Goal: Transaction & Acquisition: Purchase product/service

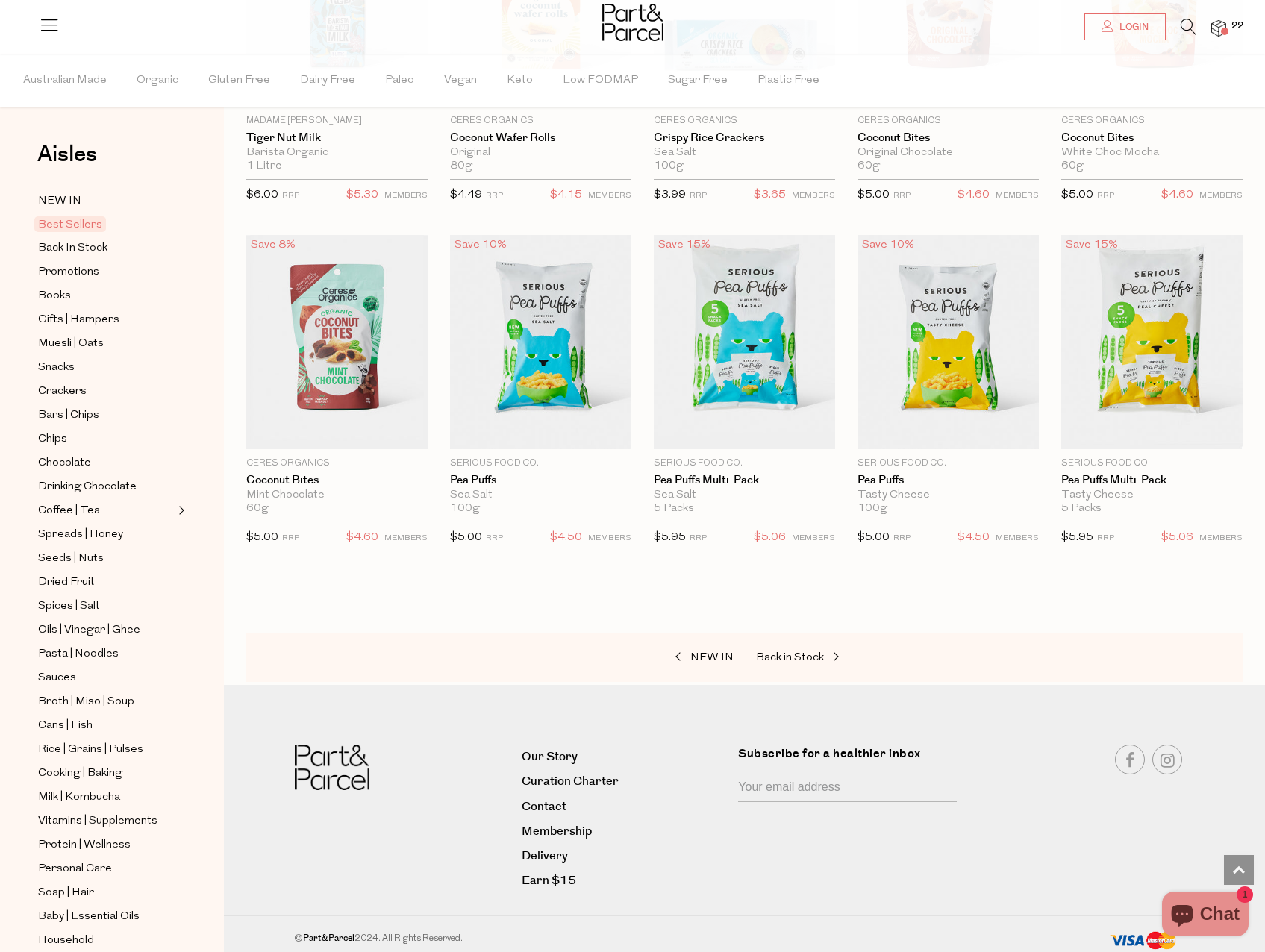
scroll to position [2387, 0]
click at [69, 244] on span "Back In Stock" at bounding box center [72, 248] width 69 height 18
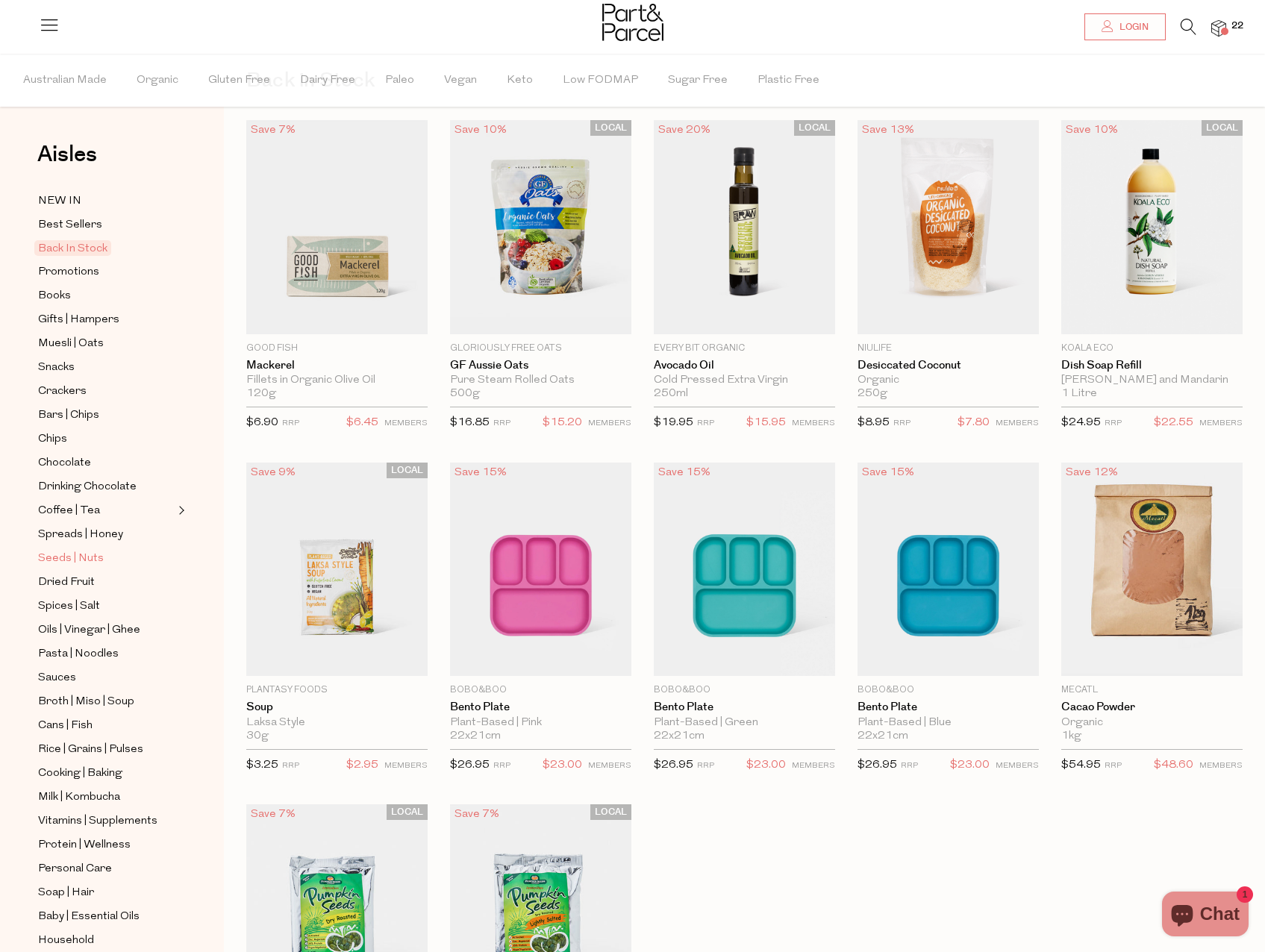
scroll to position [86, 0]
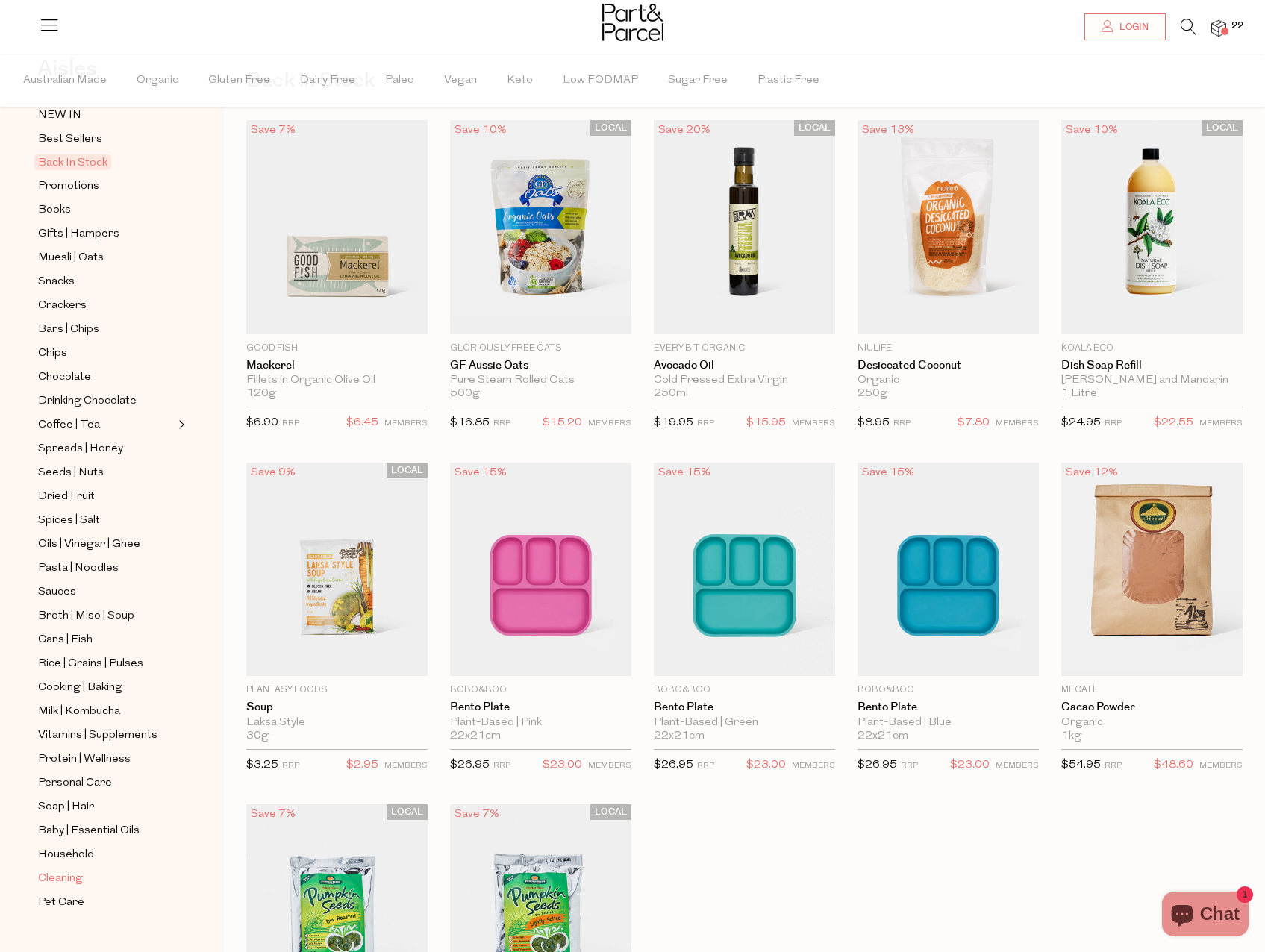
click at [55, 870] on span "Cleaning" at bounding box center [60, 878] width 45 height 18
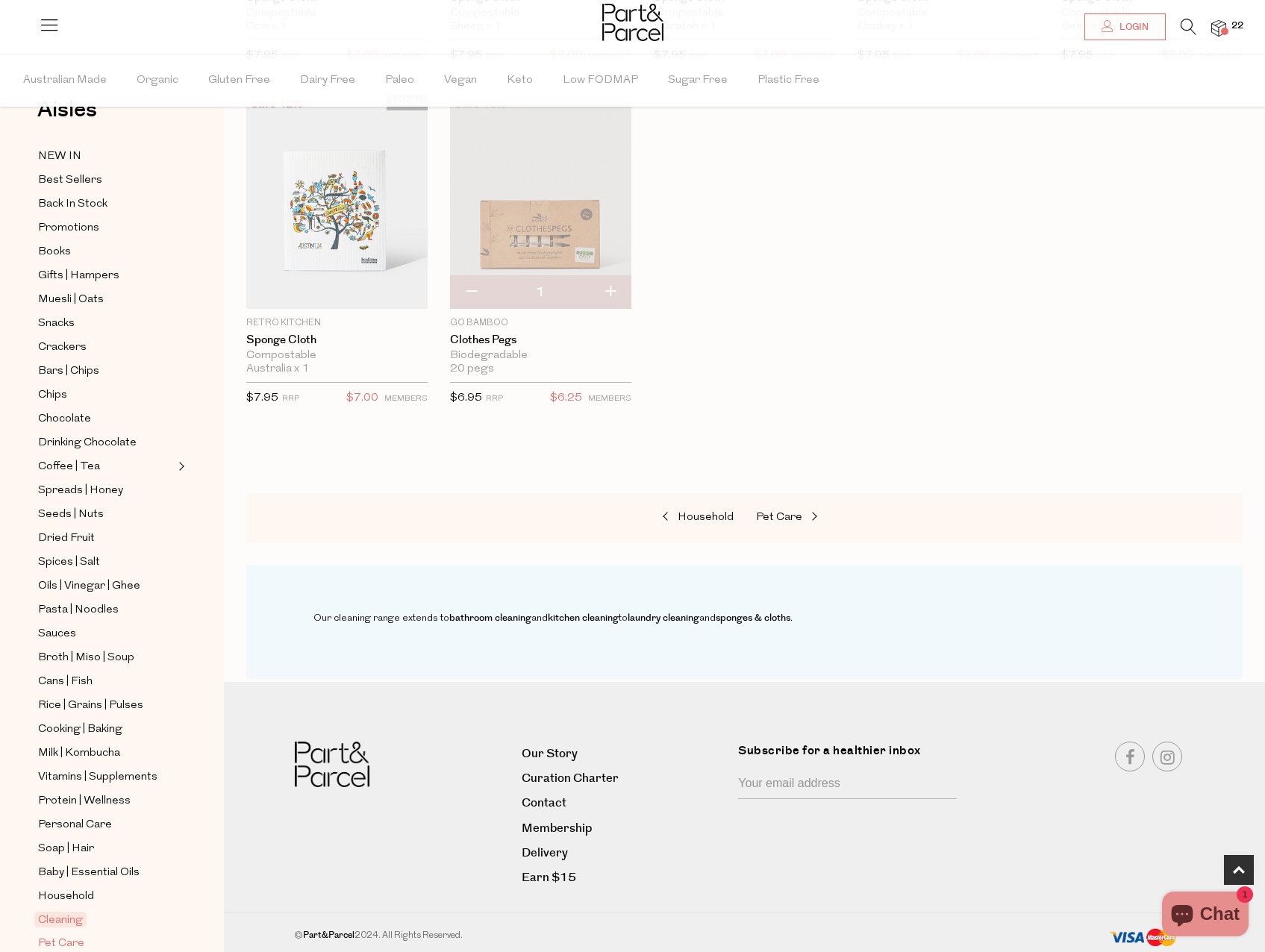
scroll to position [86, 0]
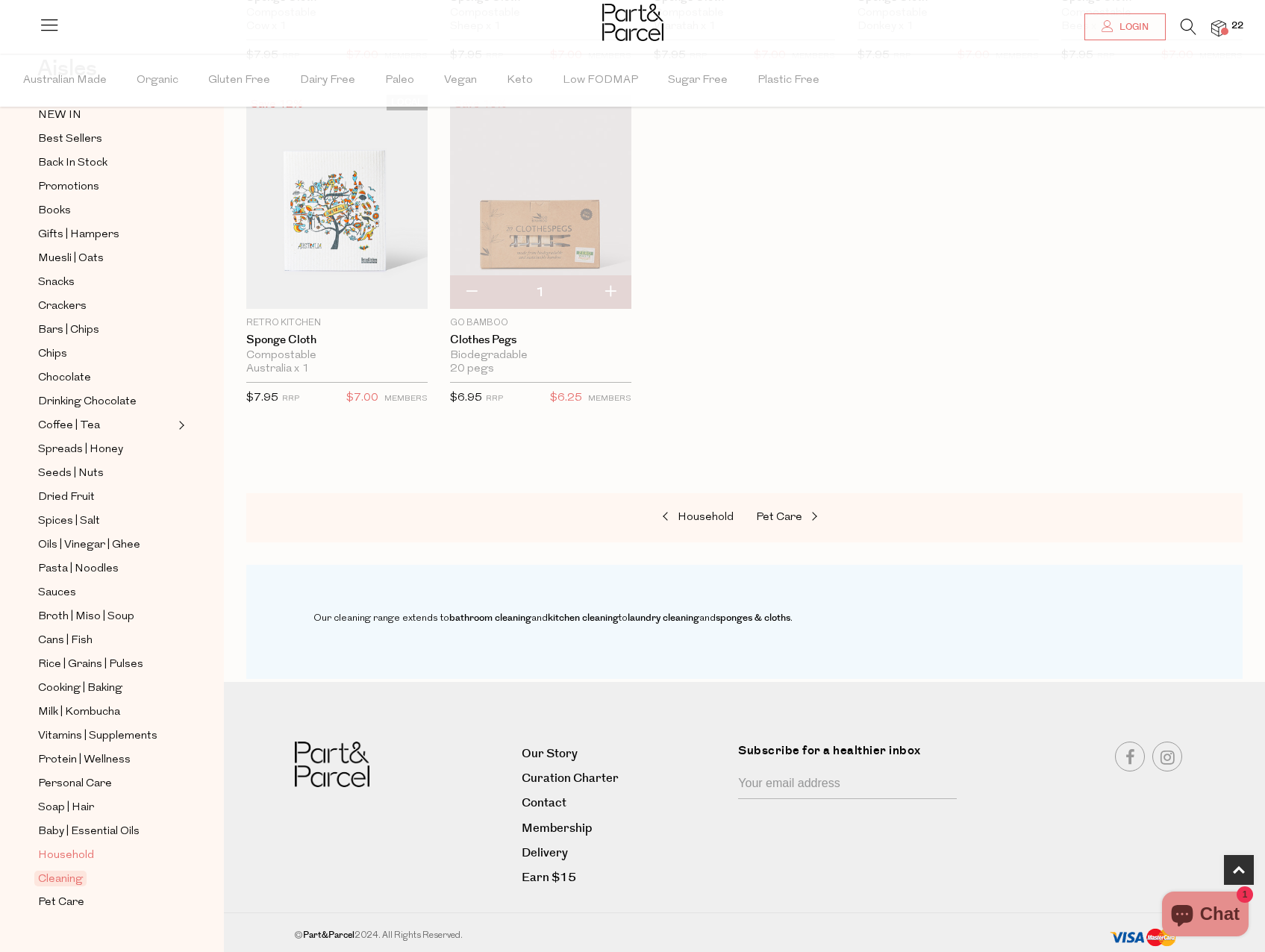
click at [73, 847] on span "Household" at bounding box center [65, 855] width 56 height 18
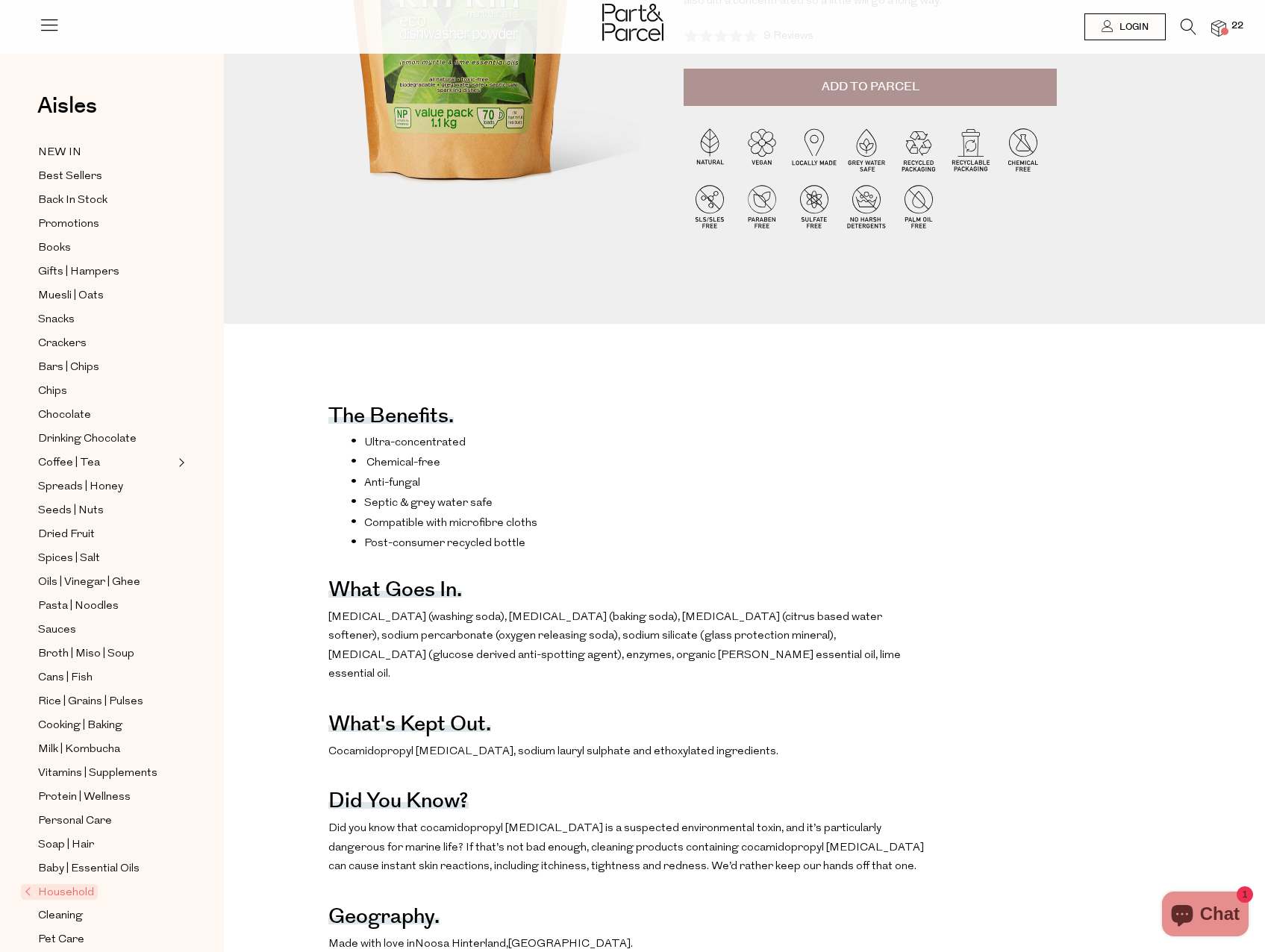
scroll to position [448, 0]
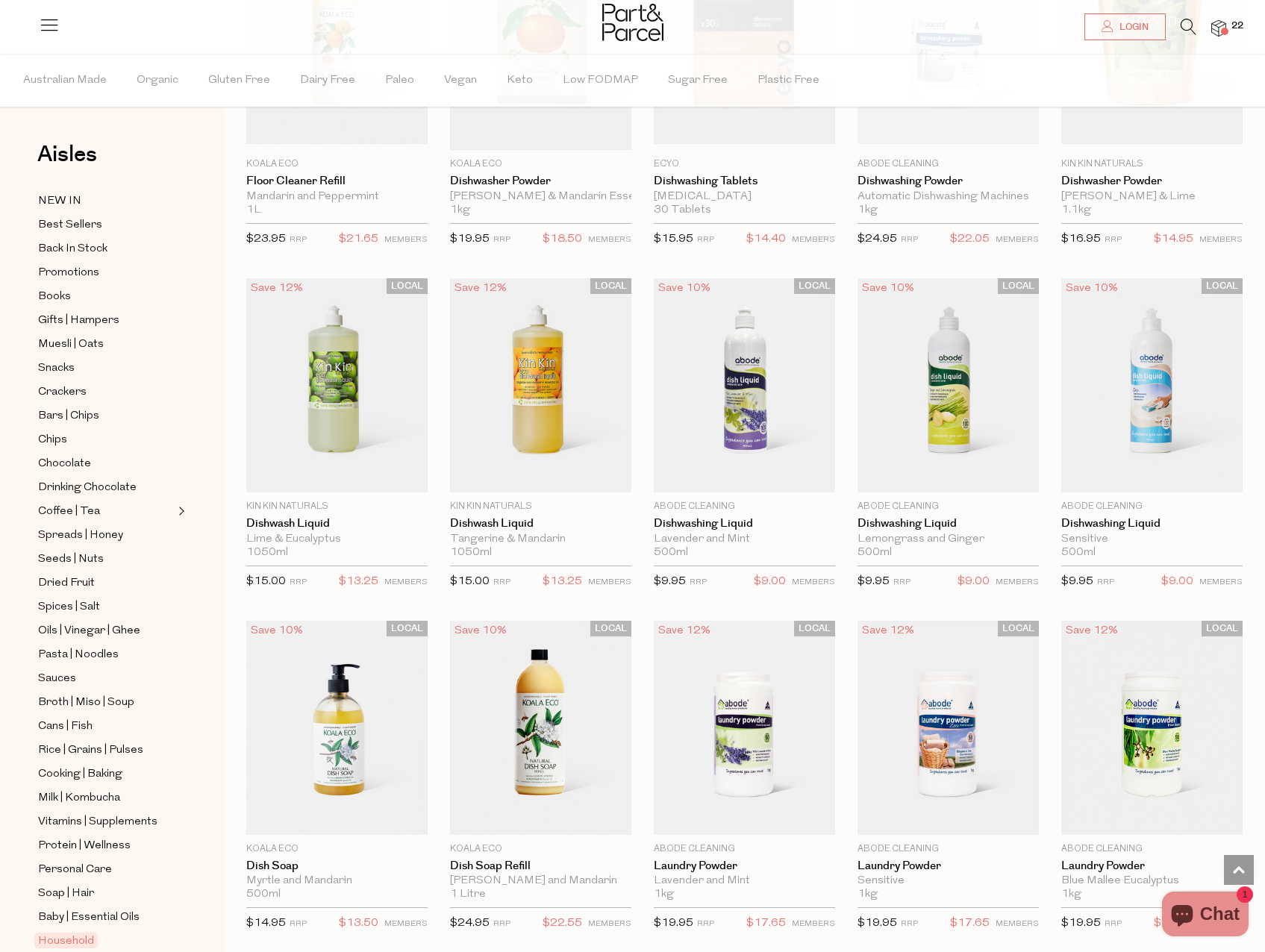
scroll to position [2579, 0]
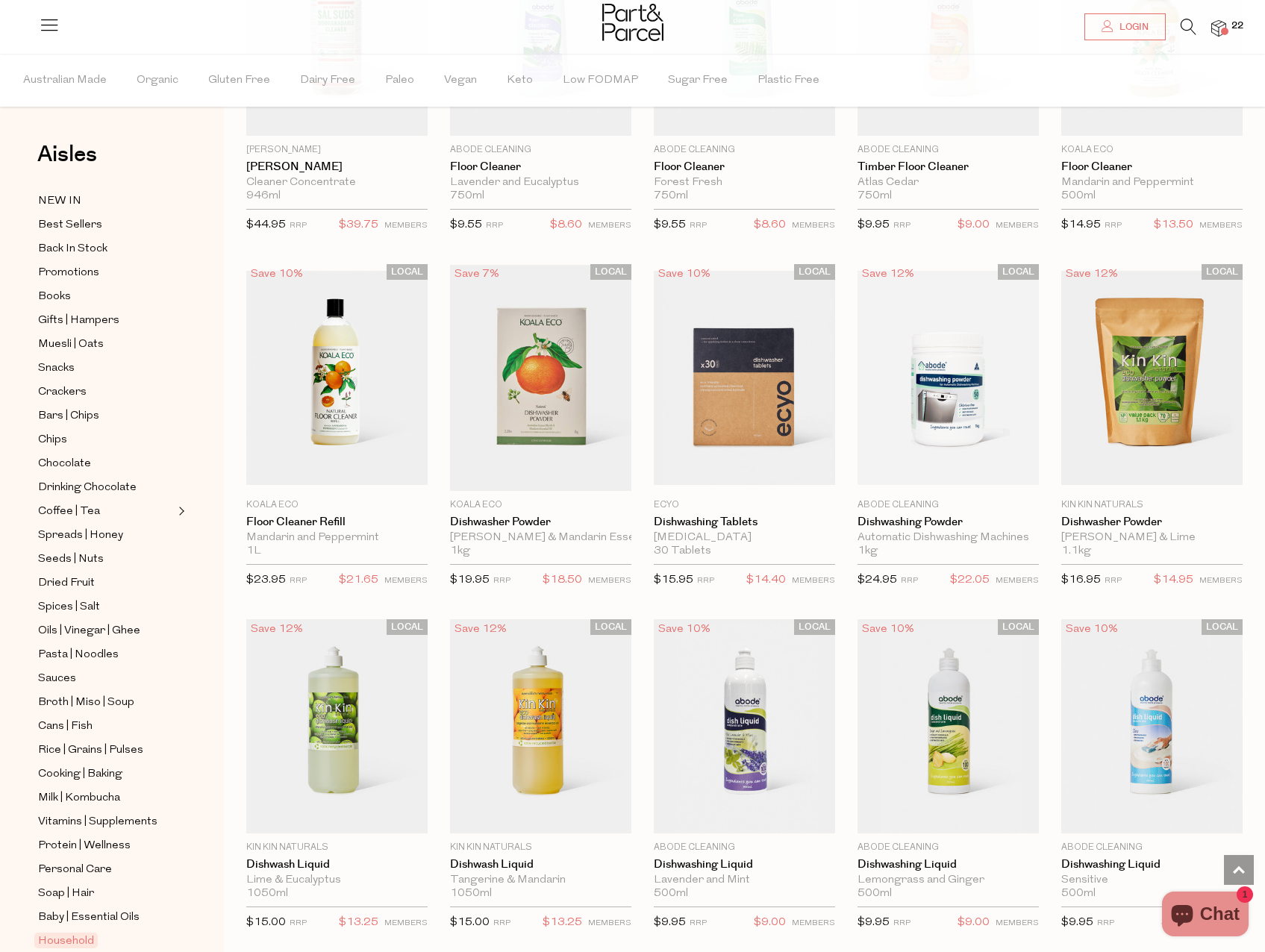
scroll to position [2164, 0]
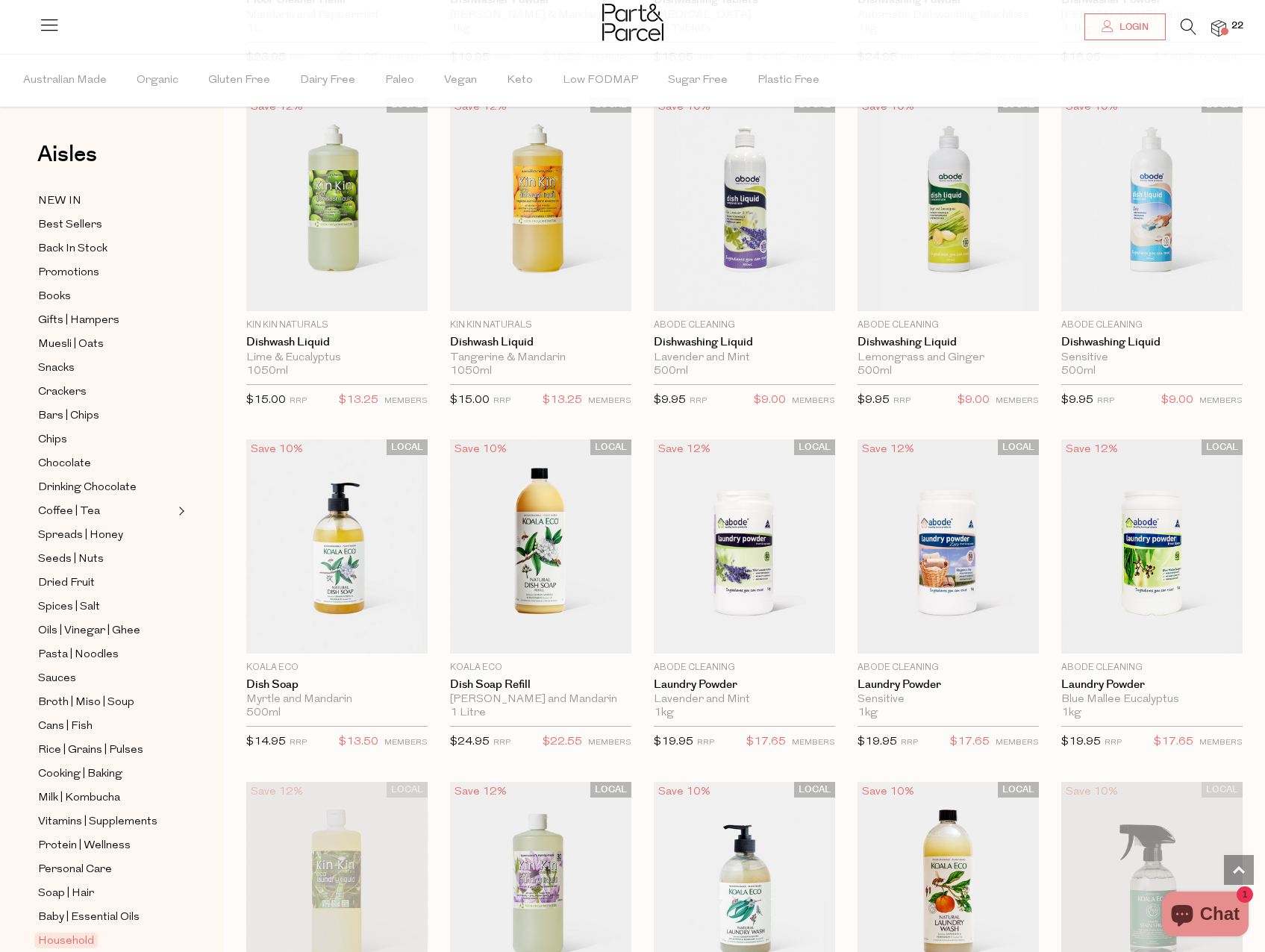
click at [1211, 31] on li "22" at bounding box center [1212, 28] width 30 height 20
click at [1218, 31] on img at bounding box center [1219, 28] width 15 height 17
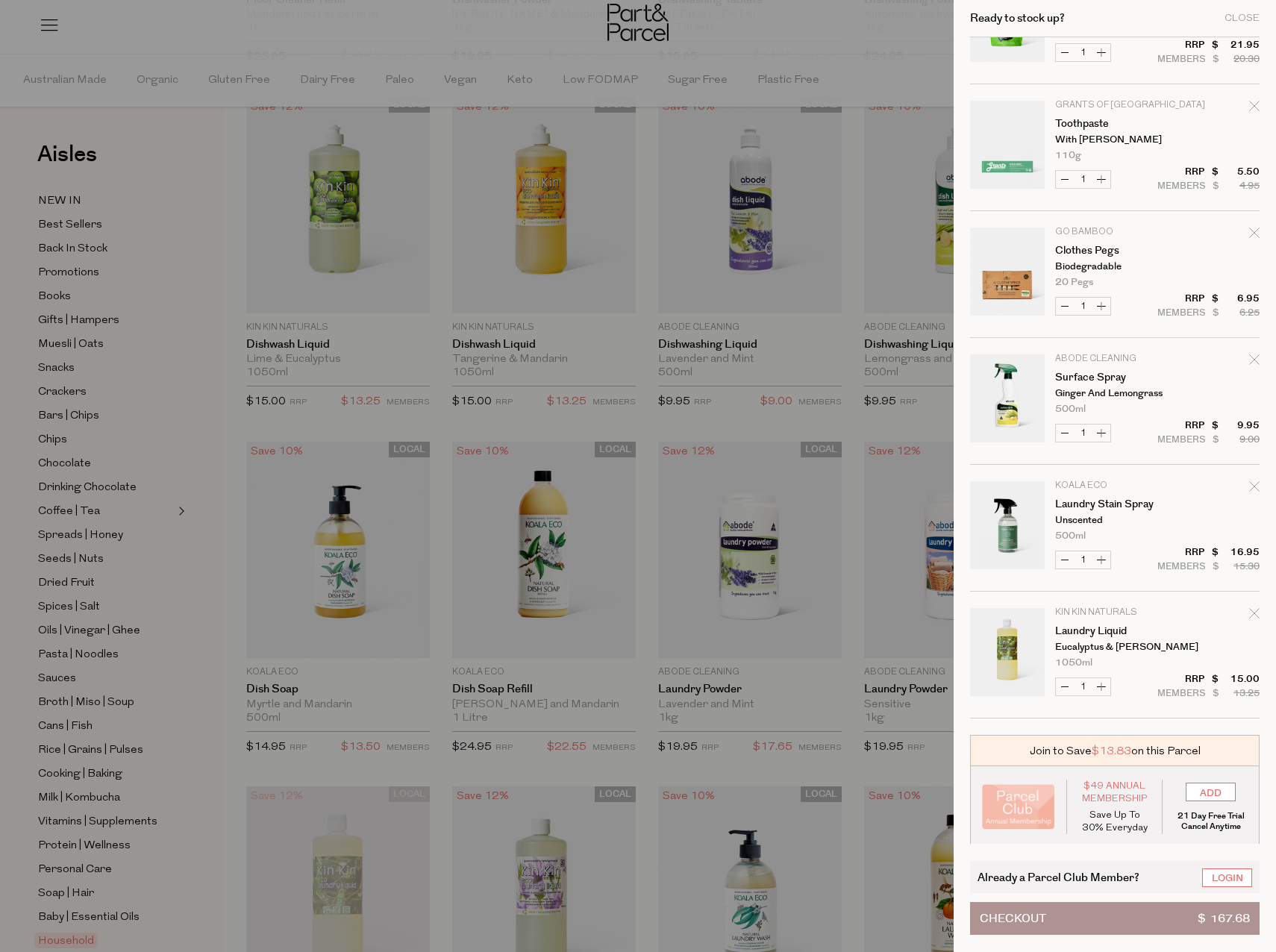
scroll to position [1860, 0]
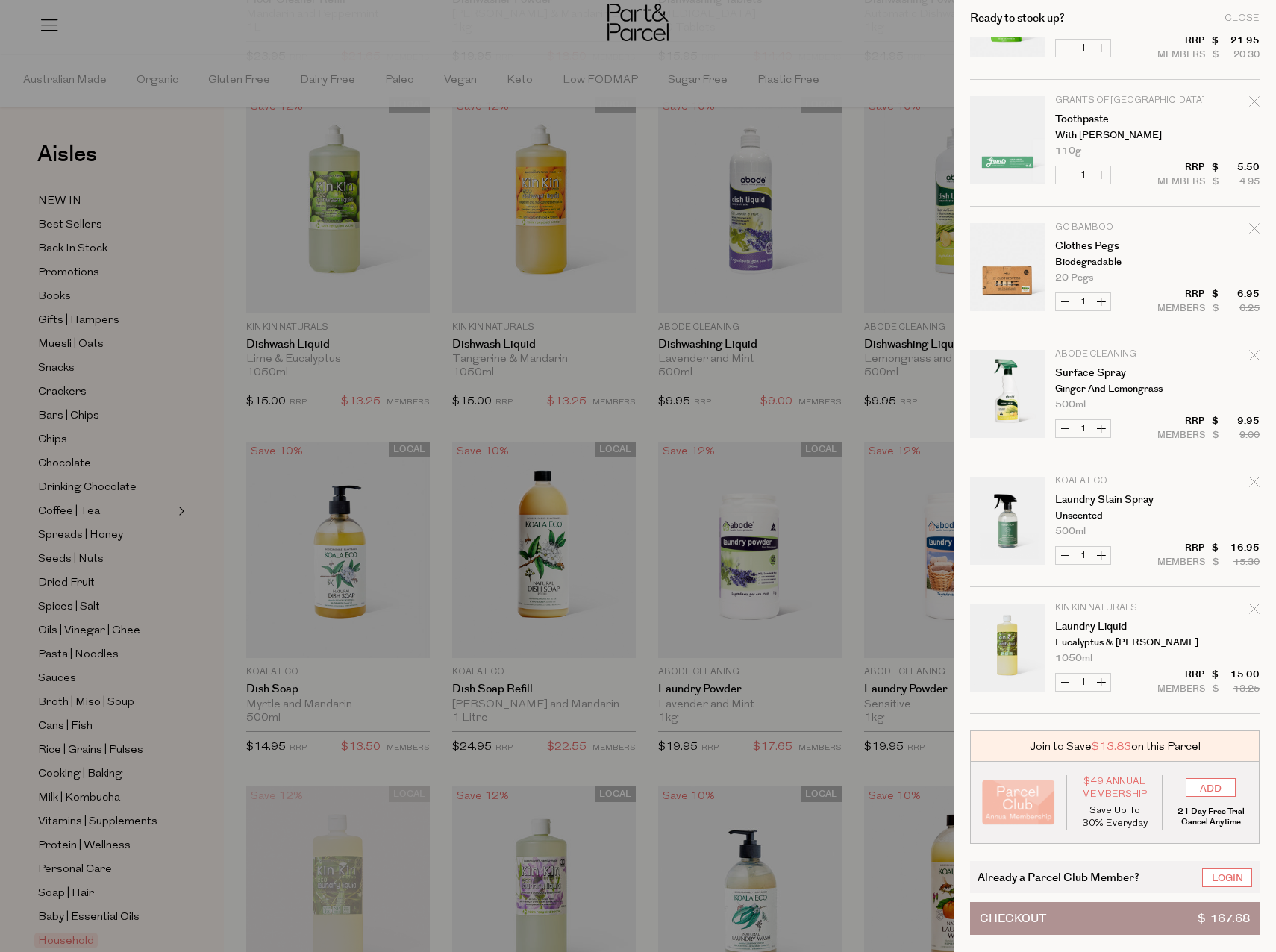
click at [873, 86] on div at bounding box center [638, 476] width 1276 height 952
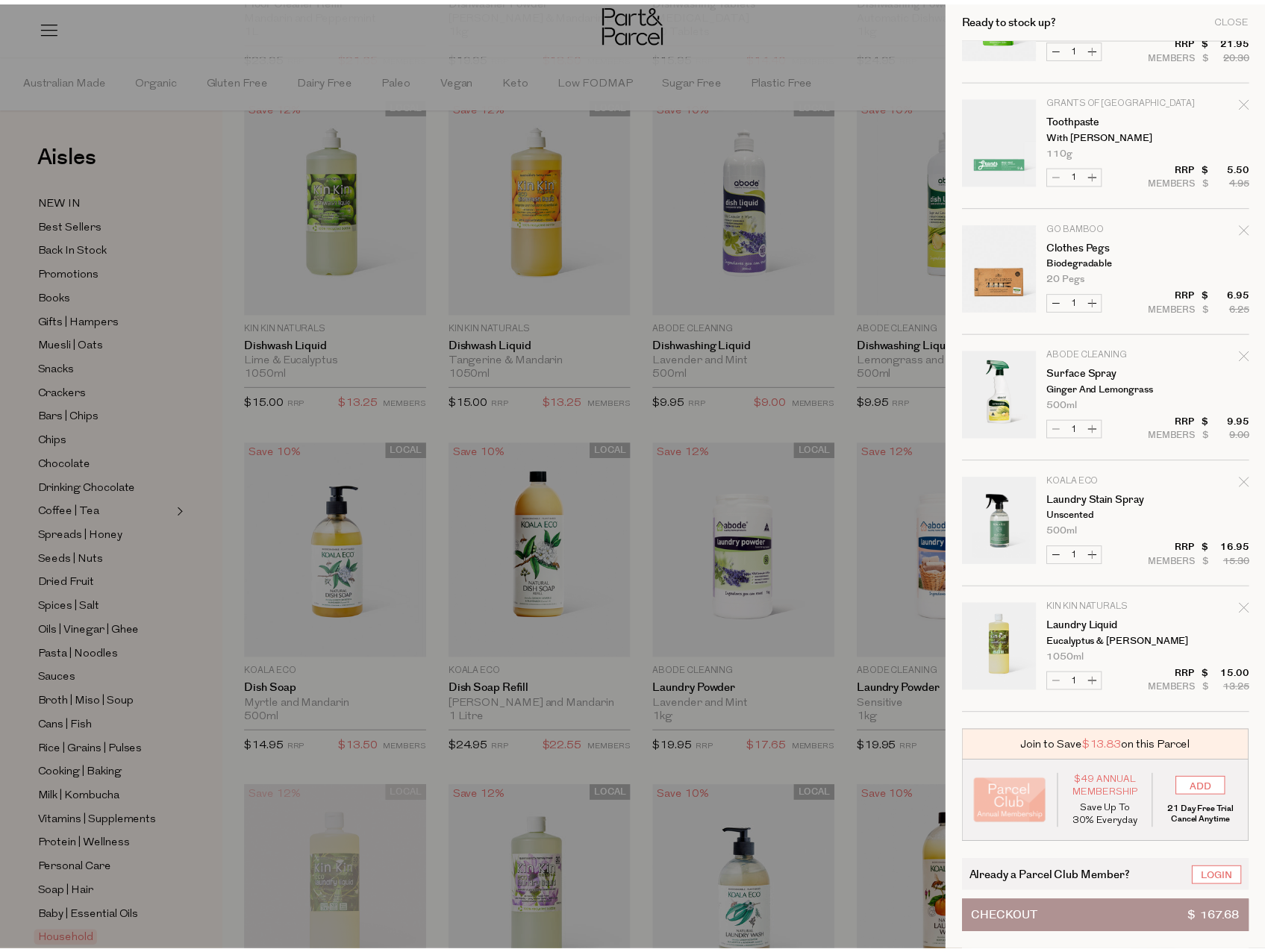
scroll to position [2164, 0]
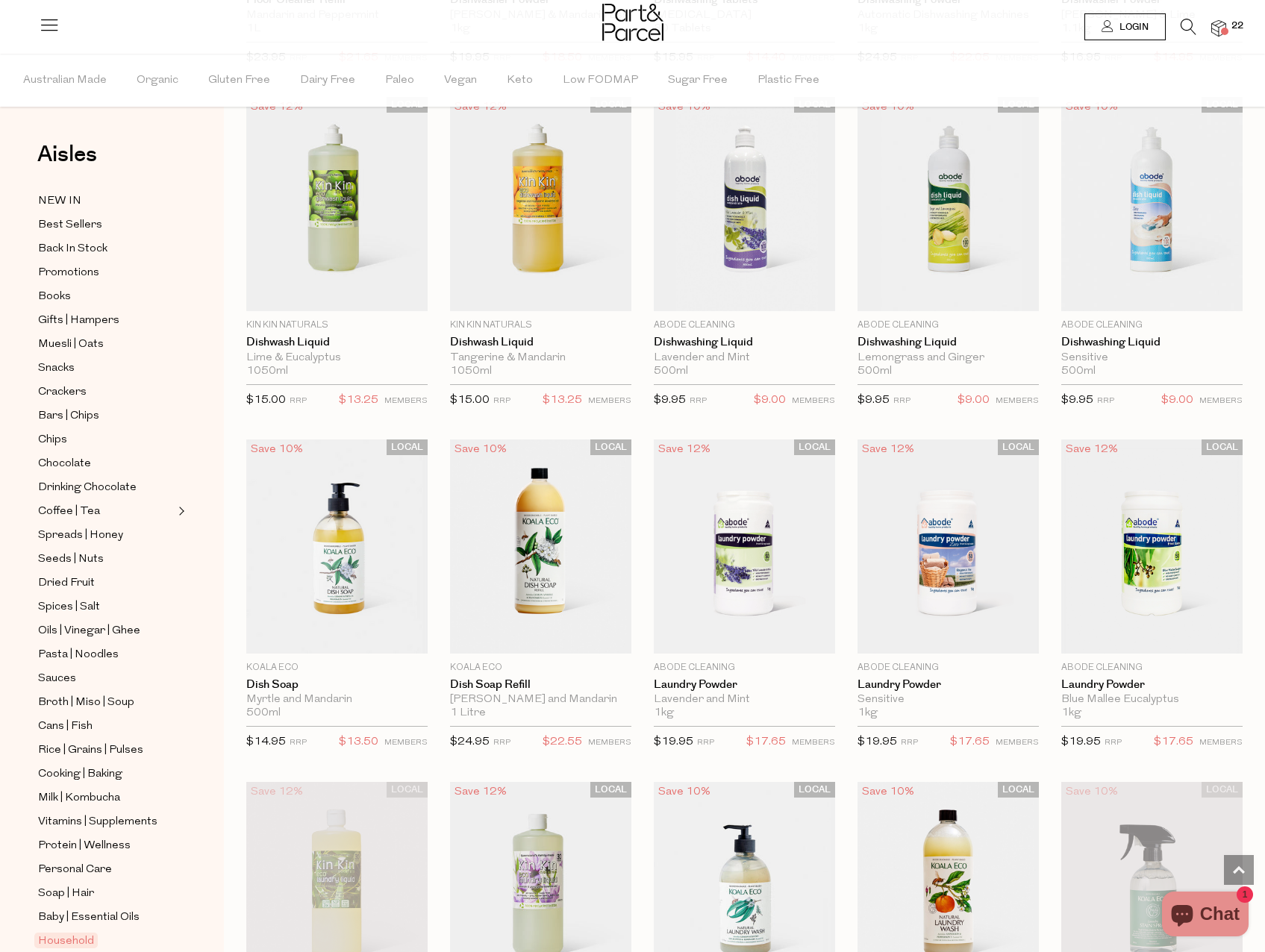
click at [1109, 37] on link "Login" at bounding box center [1126, 27] width 81 height 27
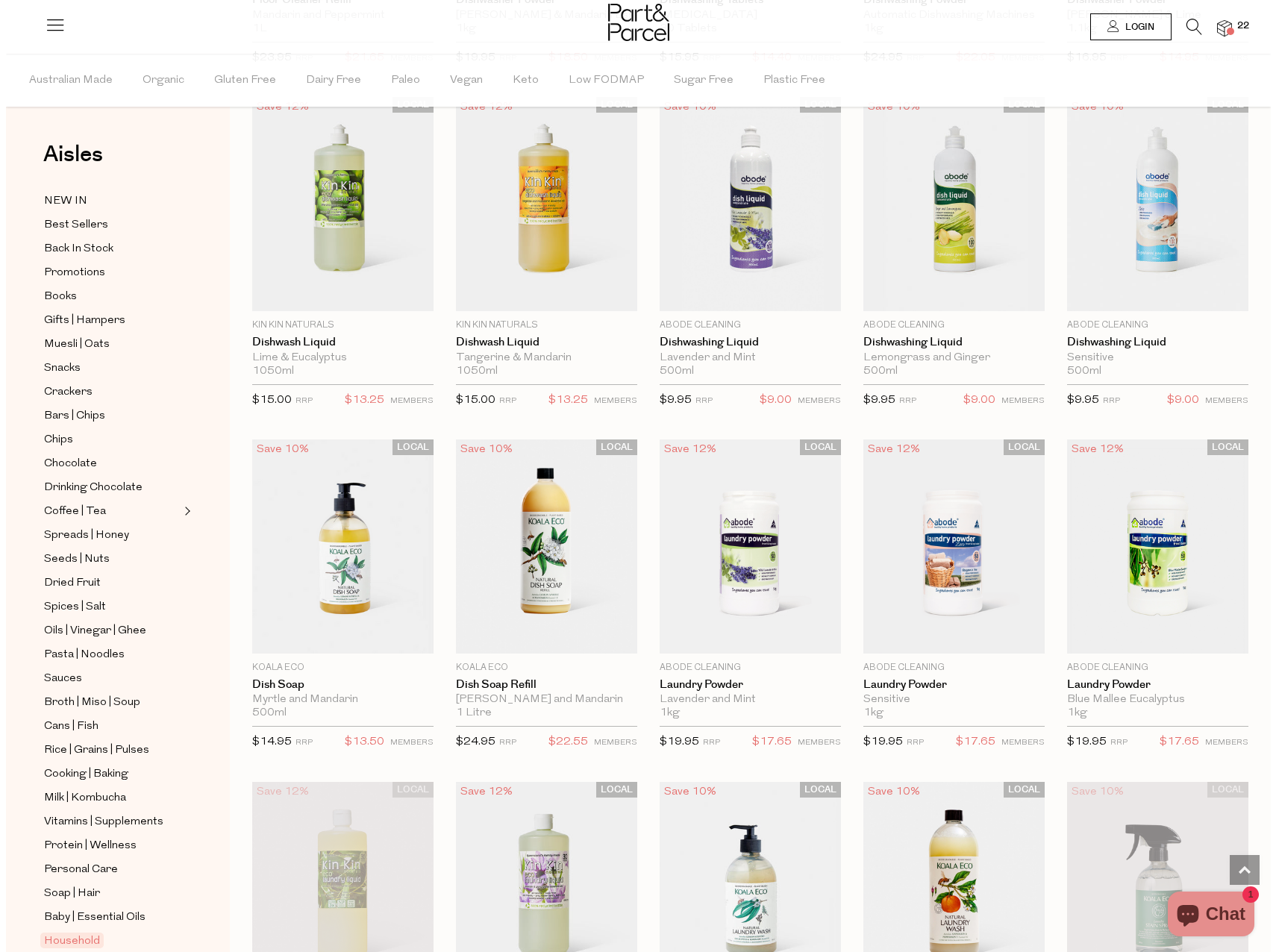
scroll to position [2181, 0]
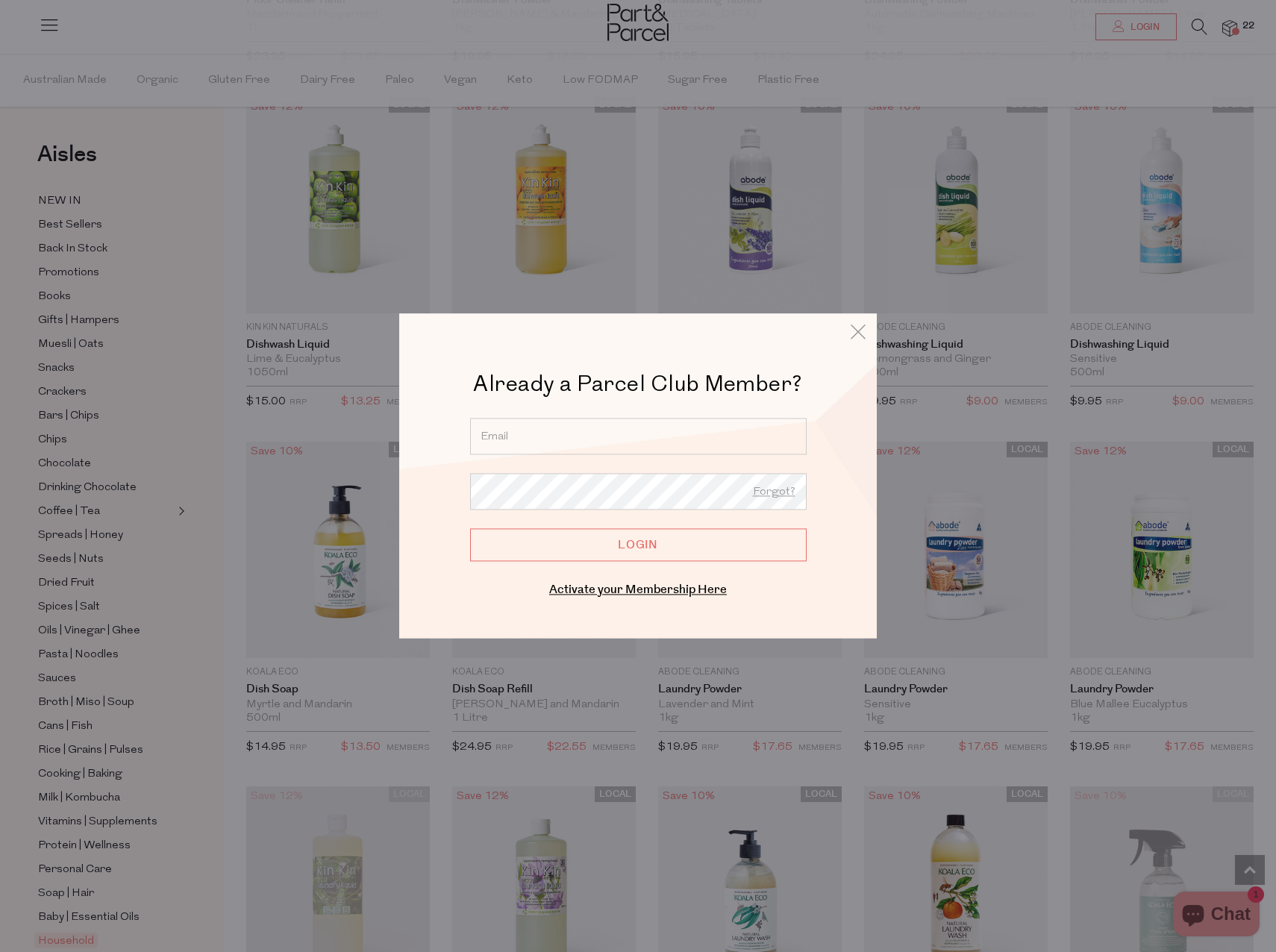
click at [531, 452] on input "email" at bounding box center [638, 436] width 336 height 37
type input "ally.wendelborn@gmail.com"
click at [470, 529] on input "Login" at bounding box center [638, 545] width 336 height 33
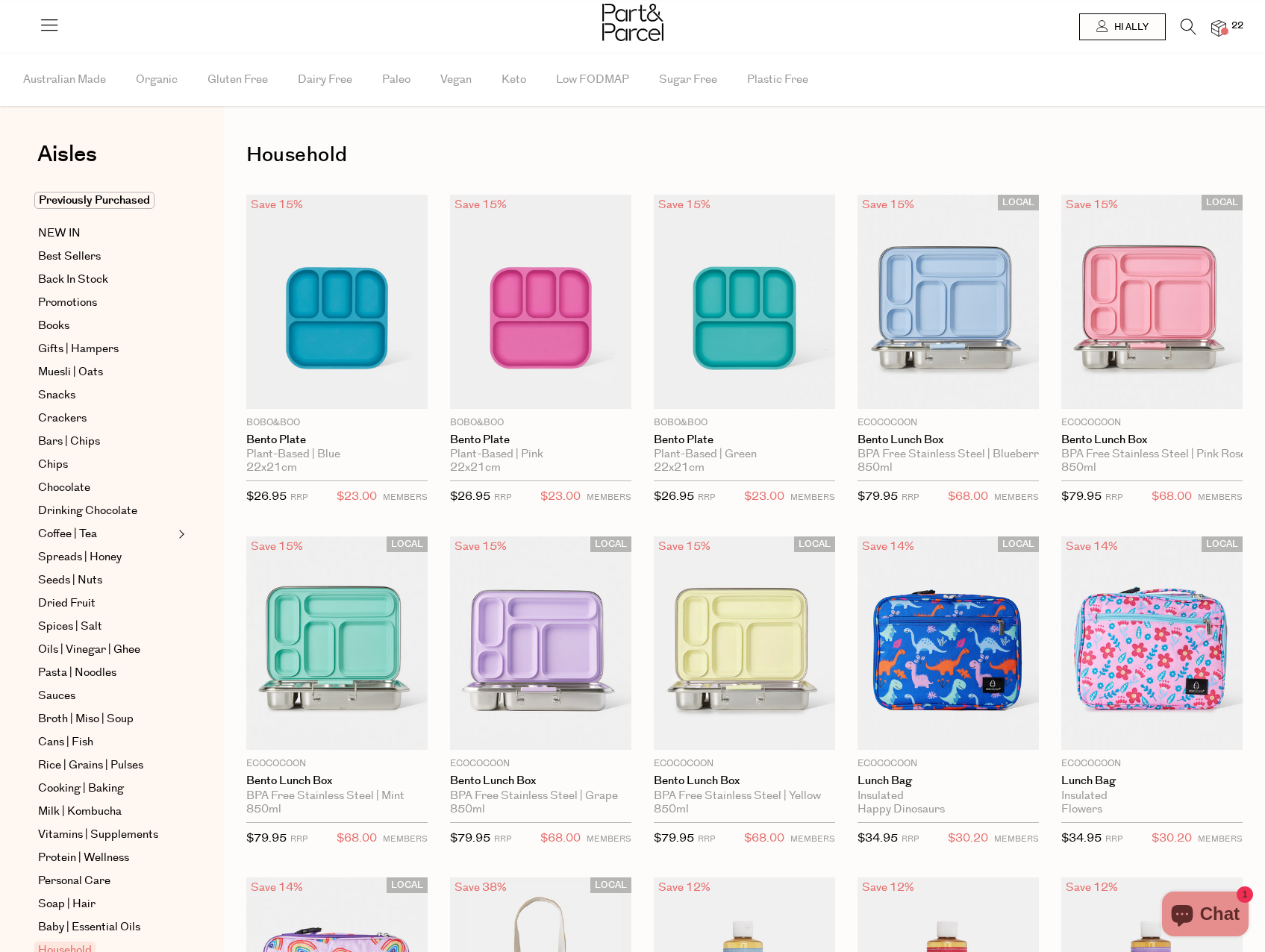
click at [1219, 32] on img at bounding box center [1219, 28] width 15 height 17
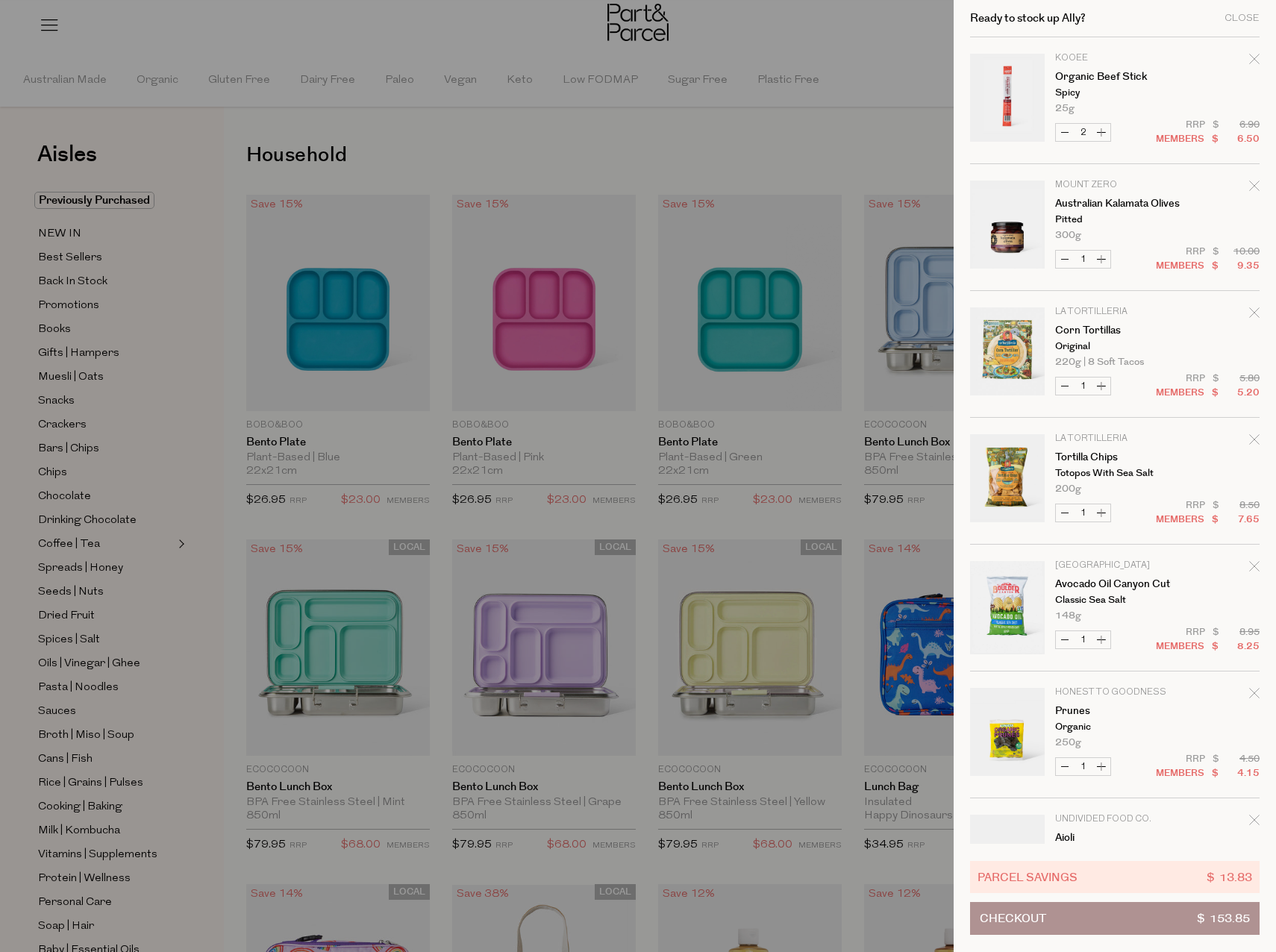
click at [63, 401] on div at bounding box center [638, 476] width 1276 height 952
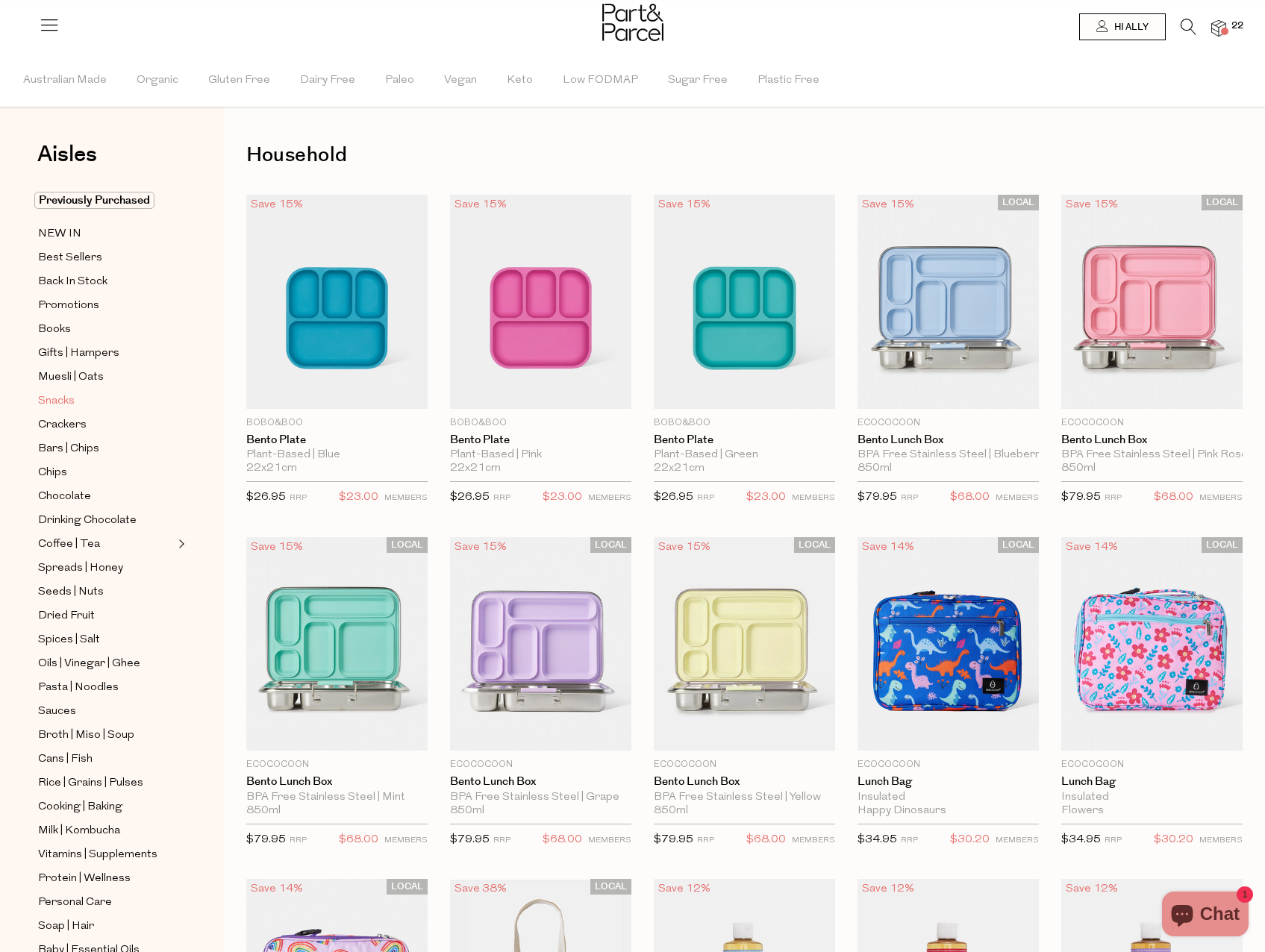
click at [63, 395] on span "Snacks" at bounding box center [56, 401] width 37 height 18
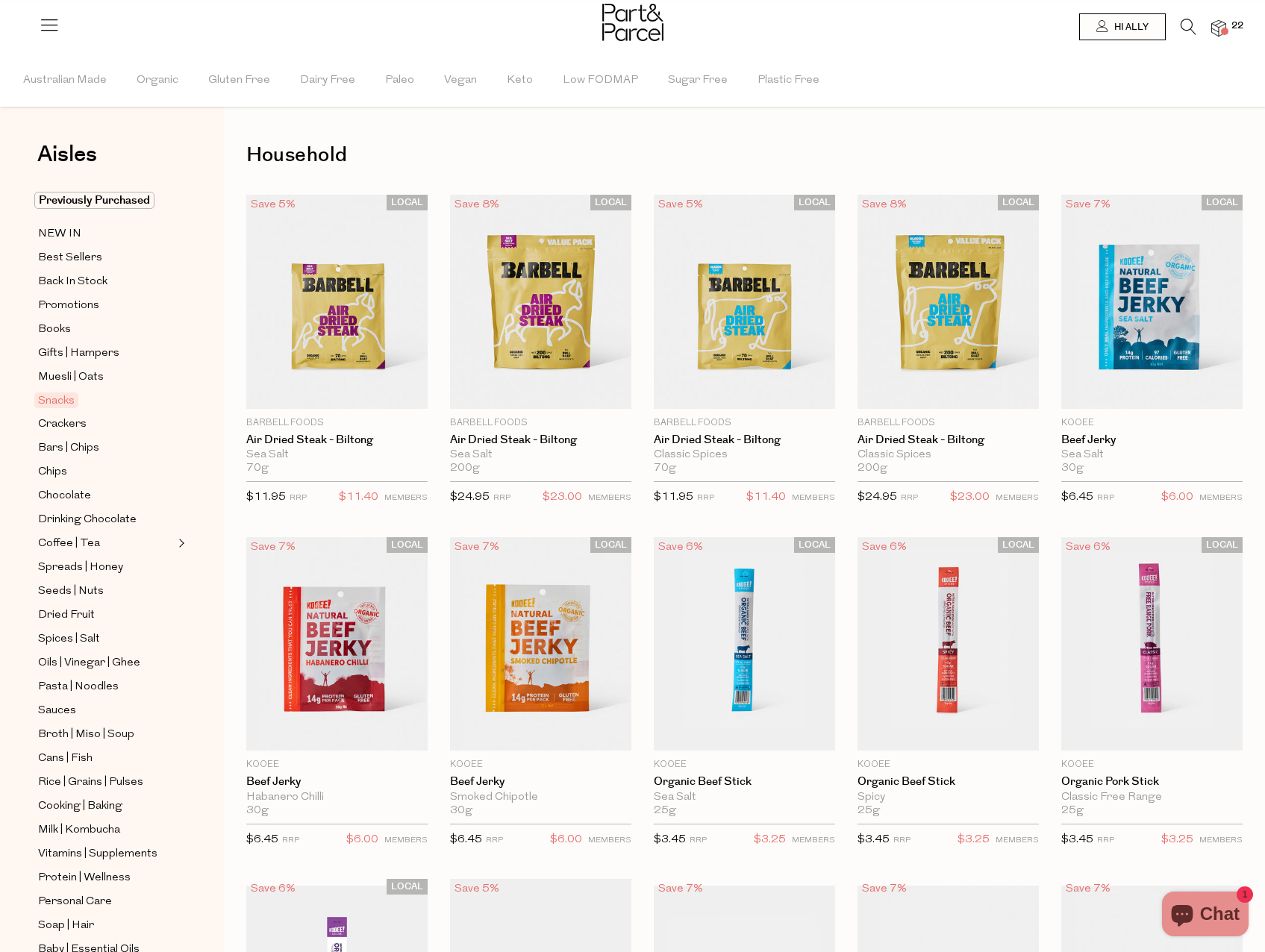
type input "2"
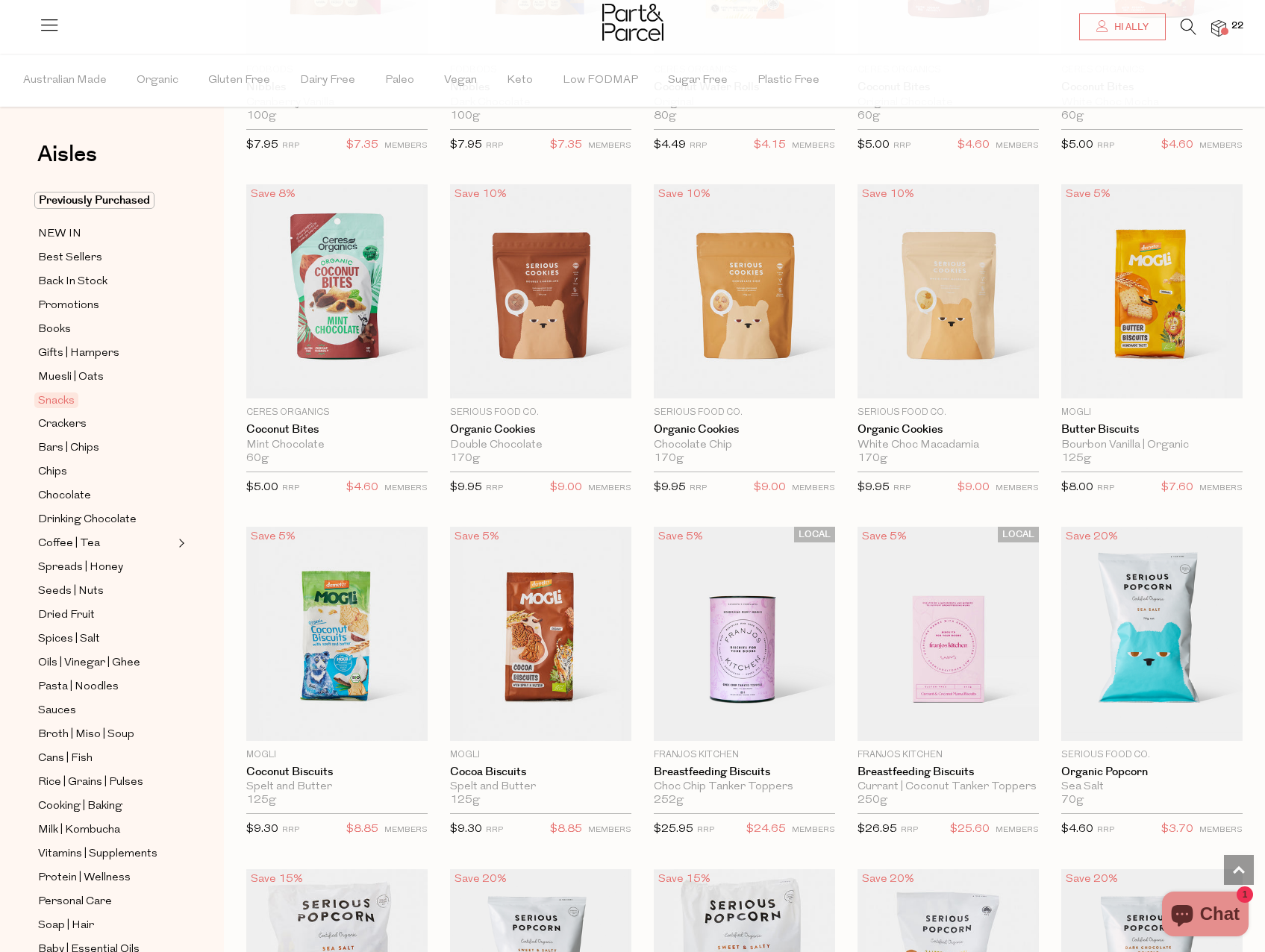
scroll to position [2462, 0]
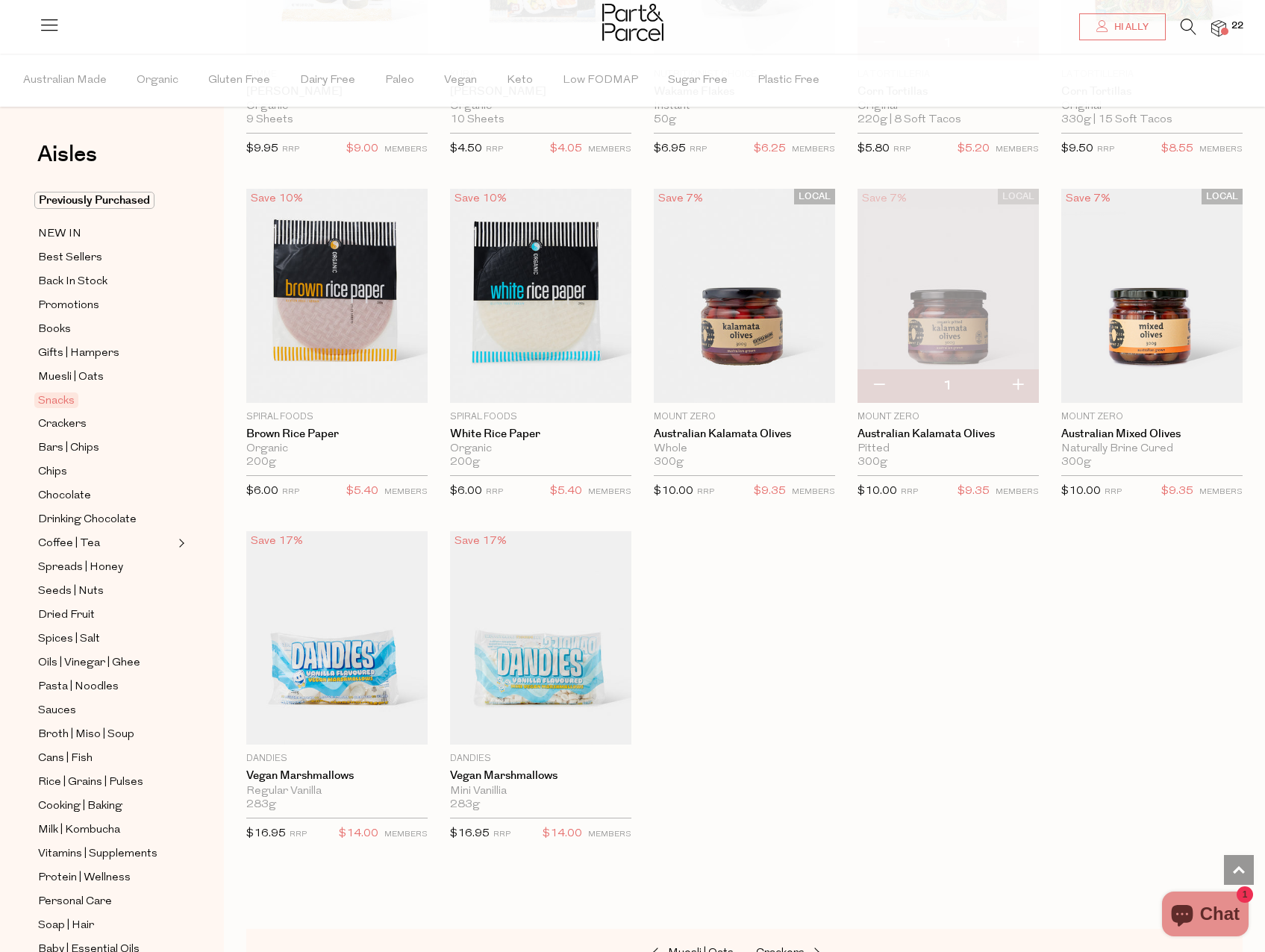
scroll to position [4328, 0]
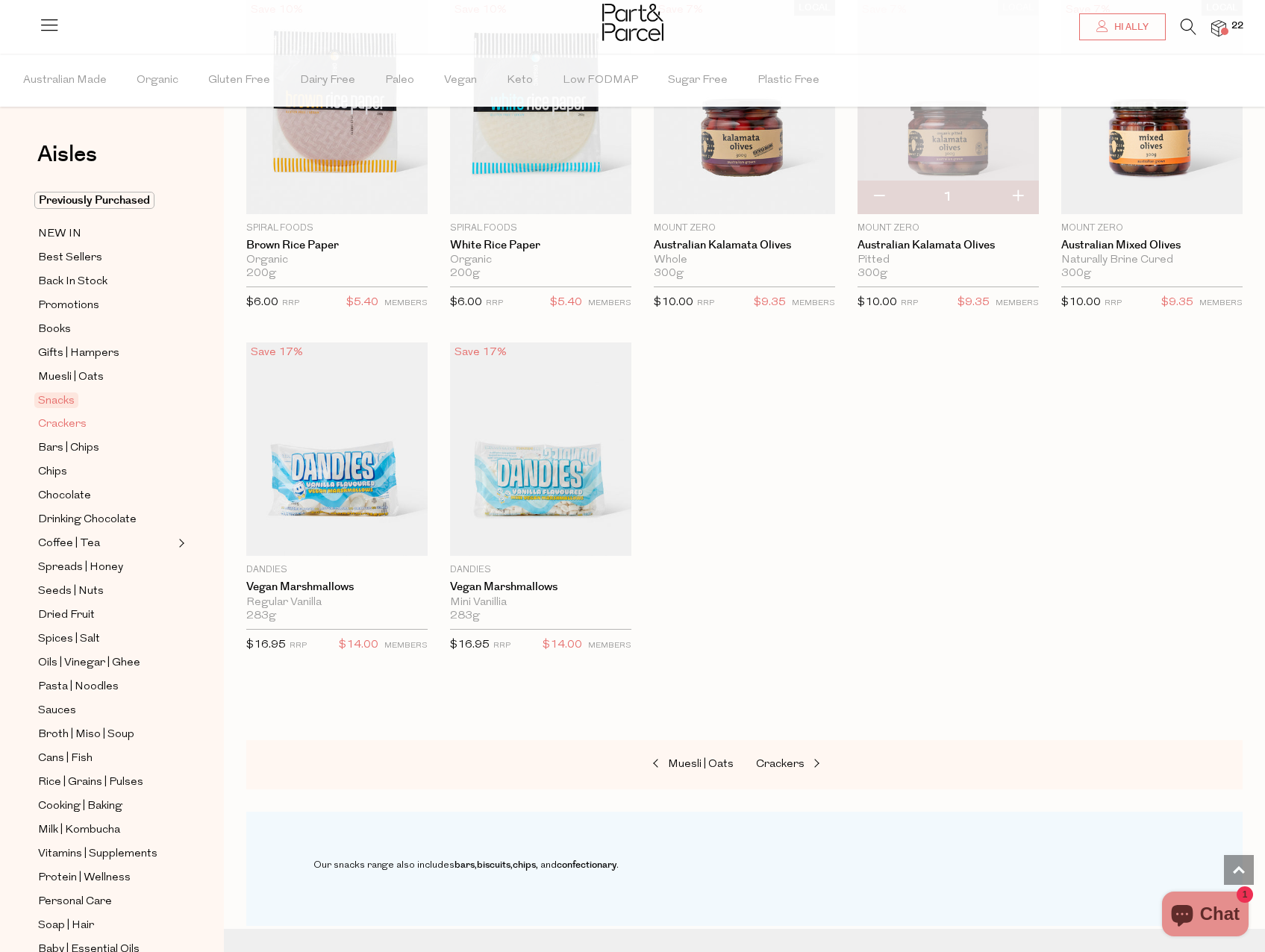
click at [80, 416] on span "Crackers" at bounding box center [62, 424] width 48 height 18
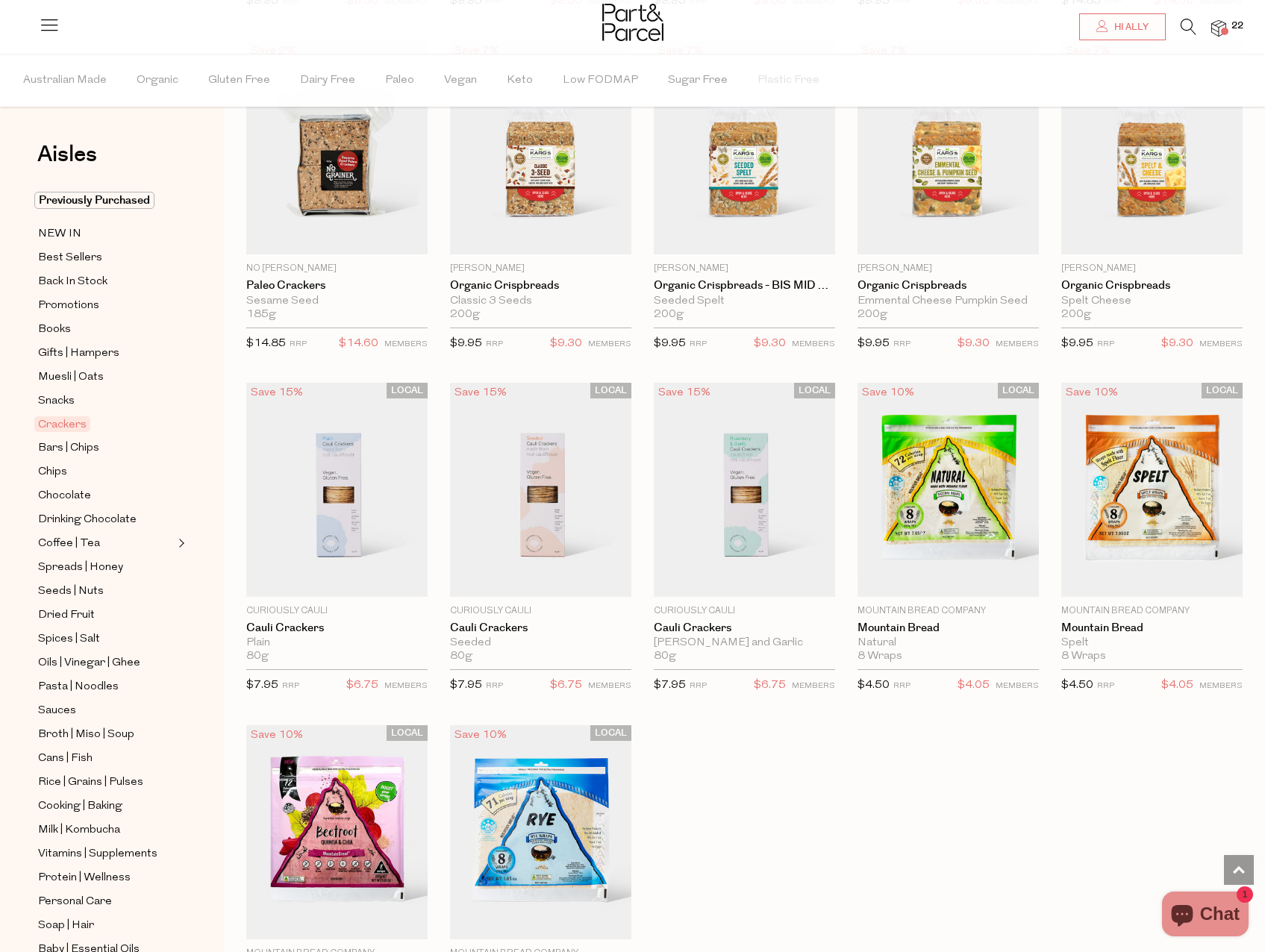
scroll to position [2238, 0]
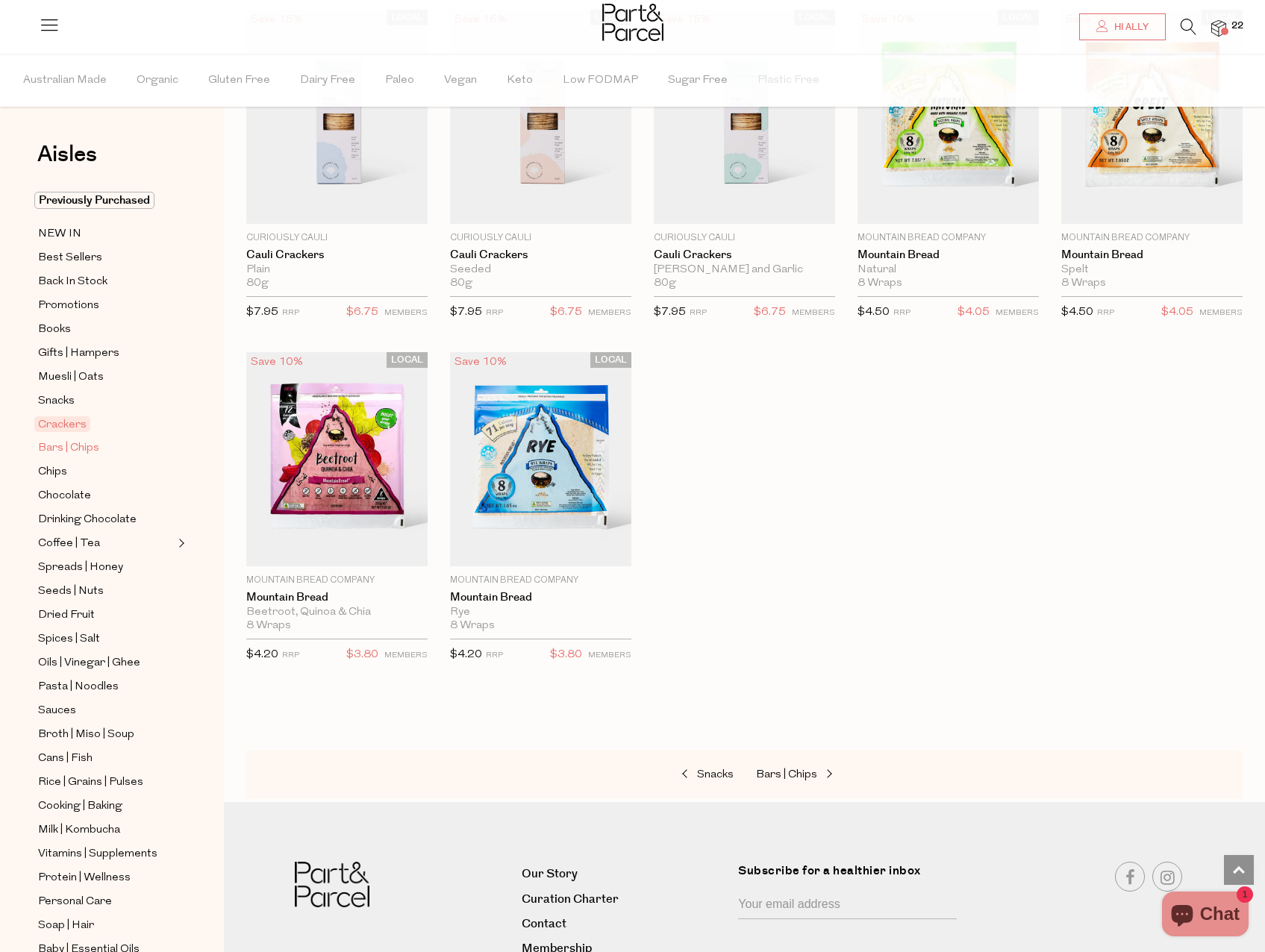
click at [73, 441] on span "Bars | Chips" at bounding box center [68, 448] width 62 height 18
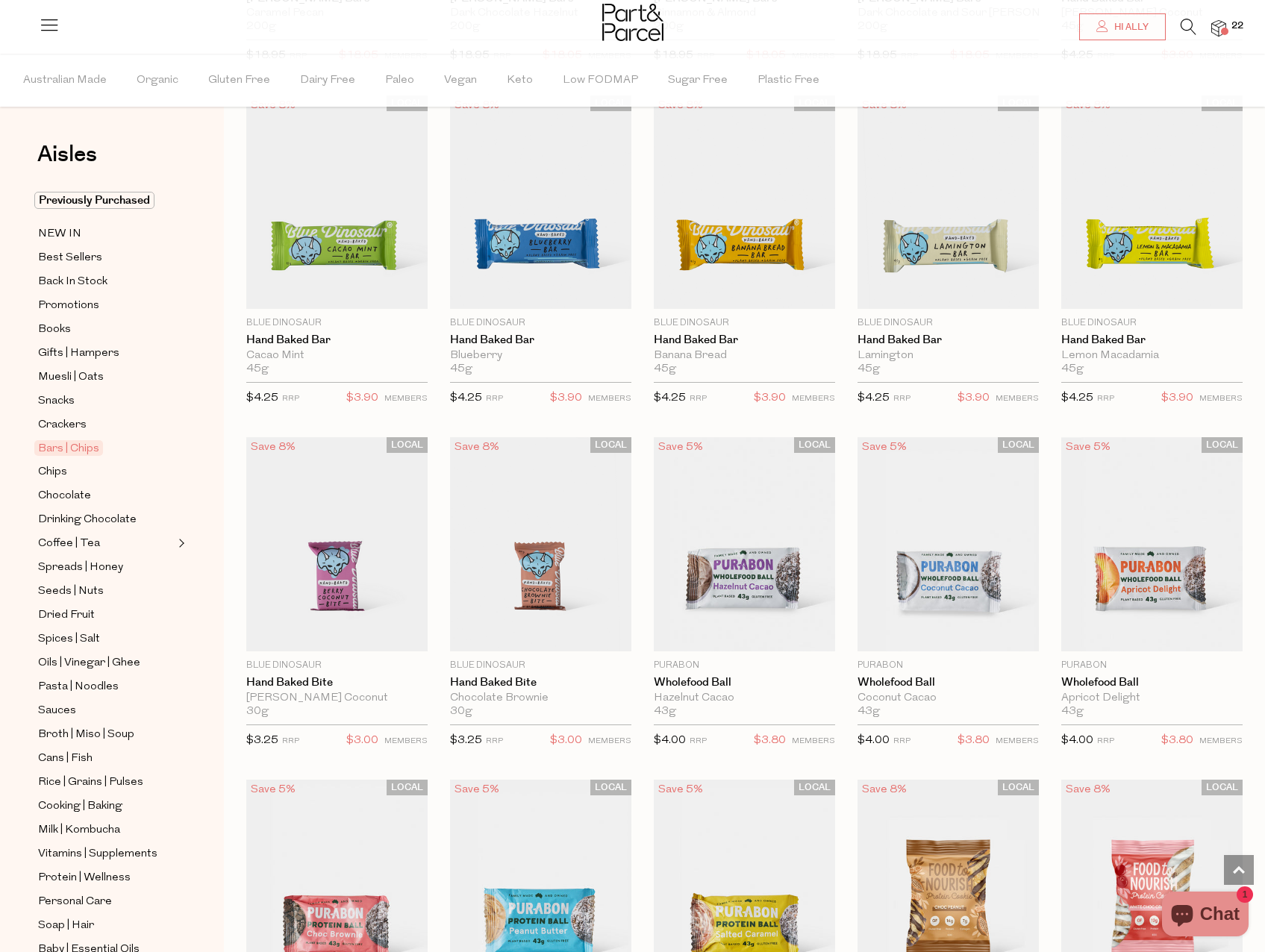
scroll to position [2388, 0]
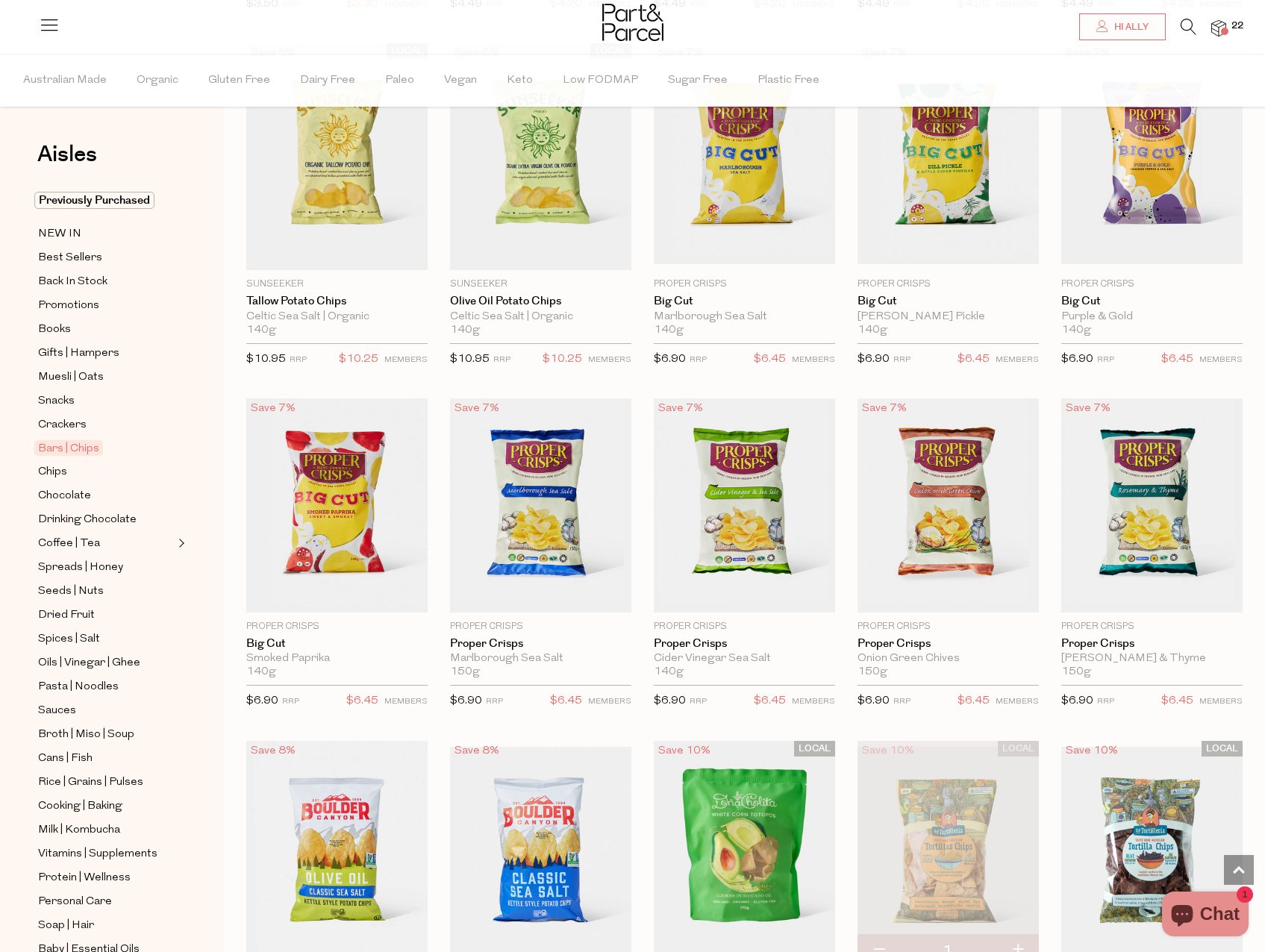
scroll to position [4469, 0]
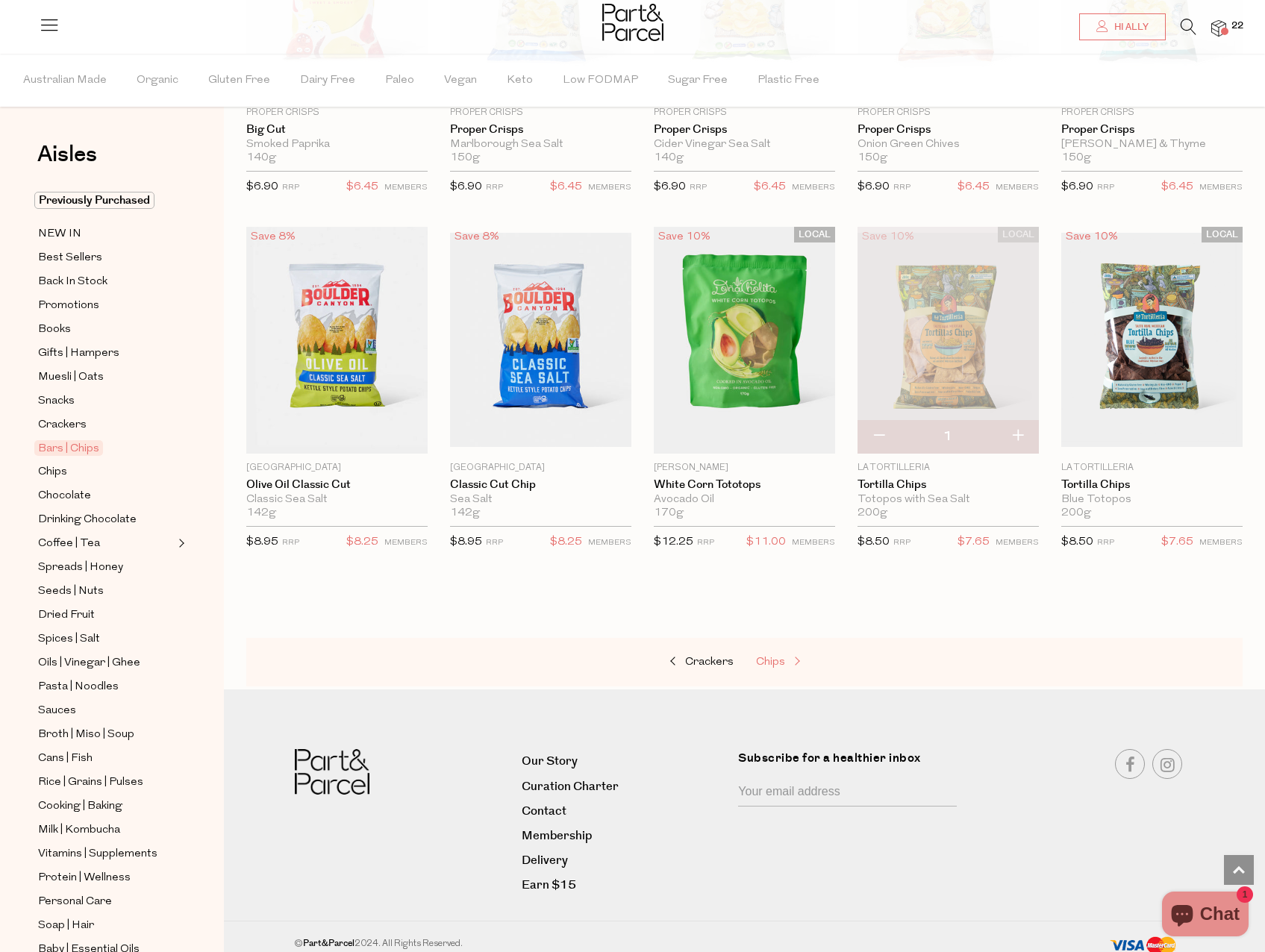
click at [771, 656] on span "Chips" at bounding box center [770, 662] width 29 height 11
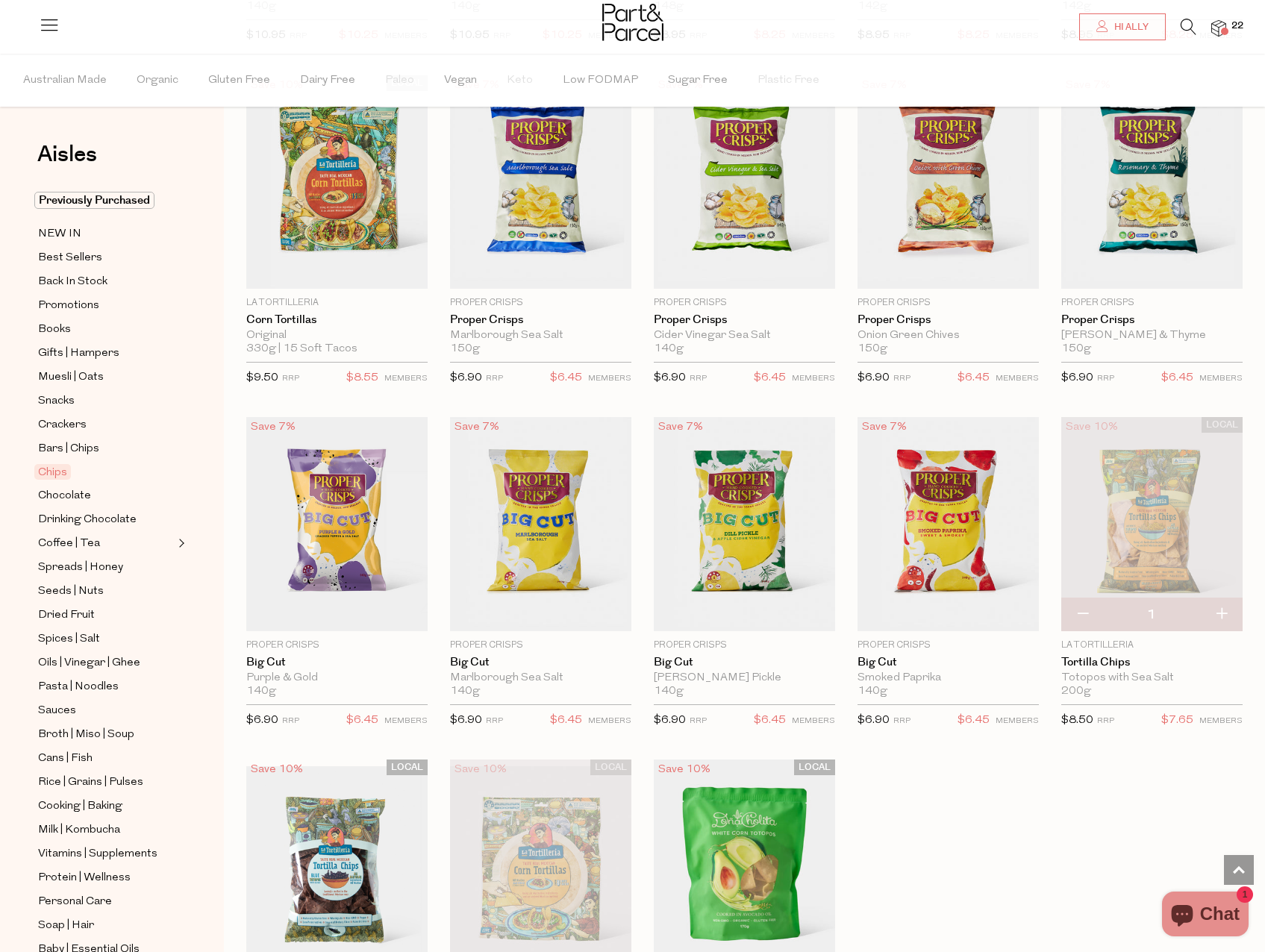
scroll to position [970, 0]
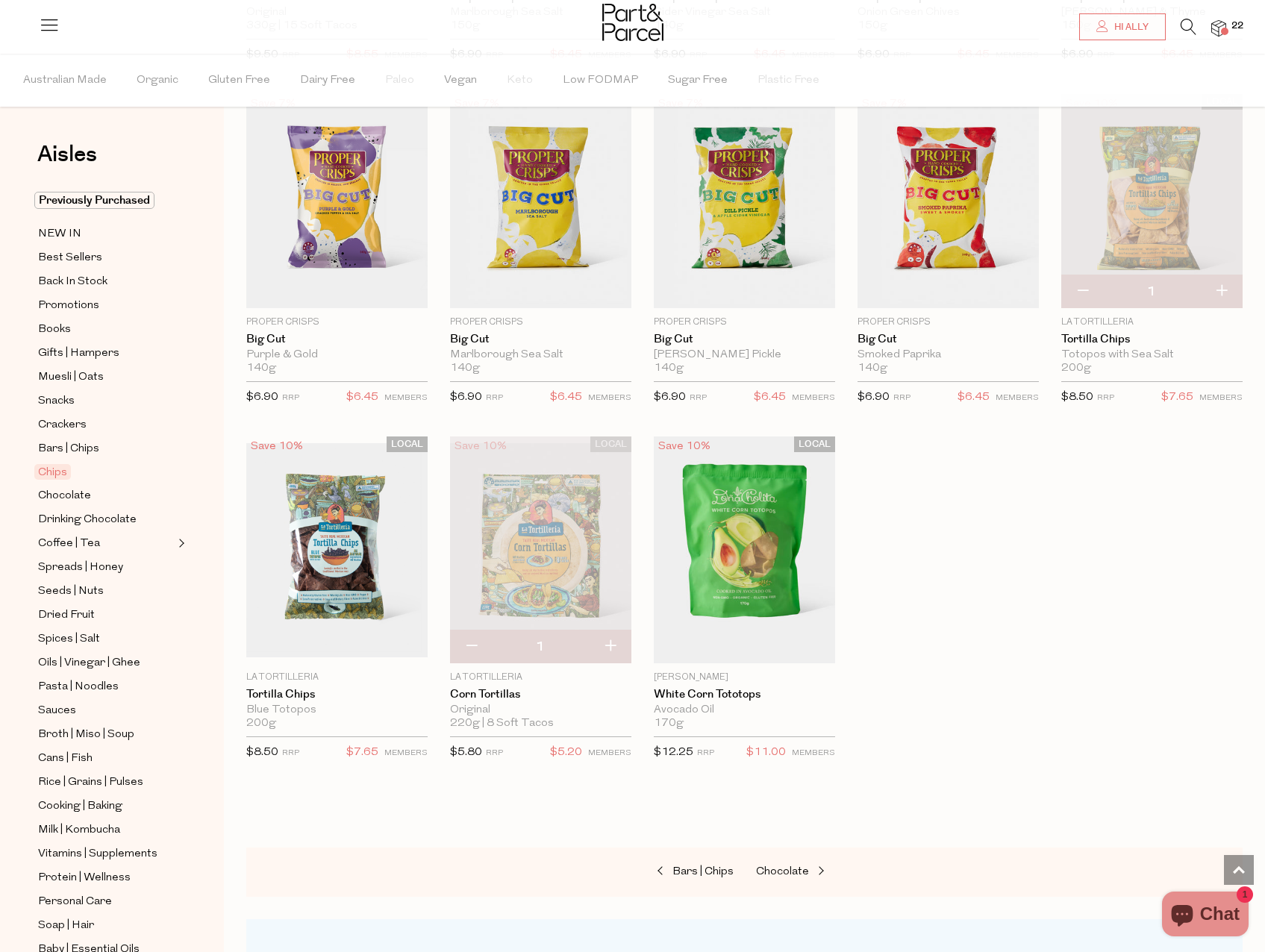
scroll to position [1045, 0]
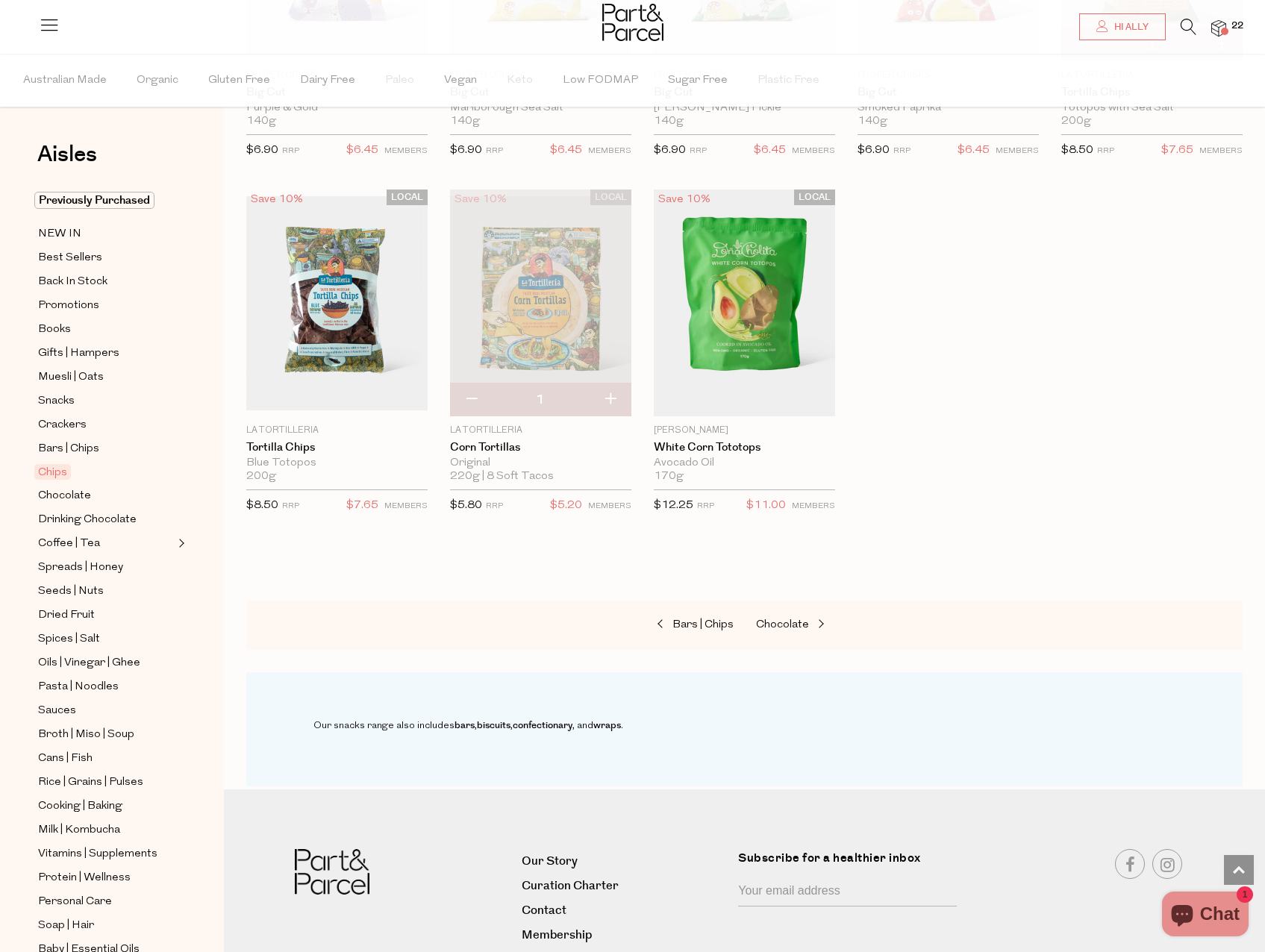
click at [1225, 30] on span at bounding box center [1225, 31] width 8 height 8
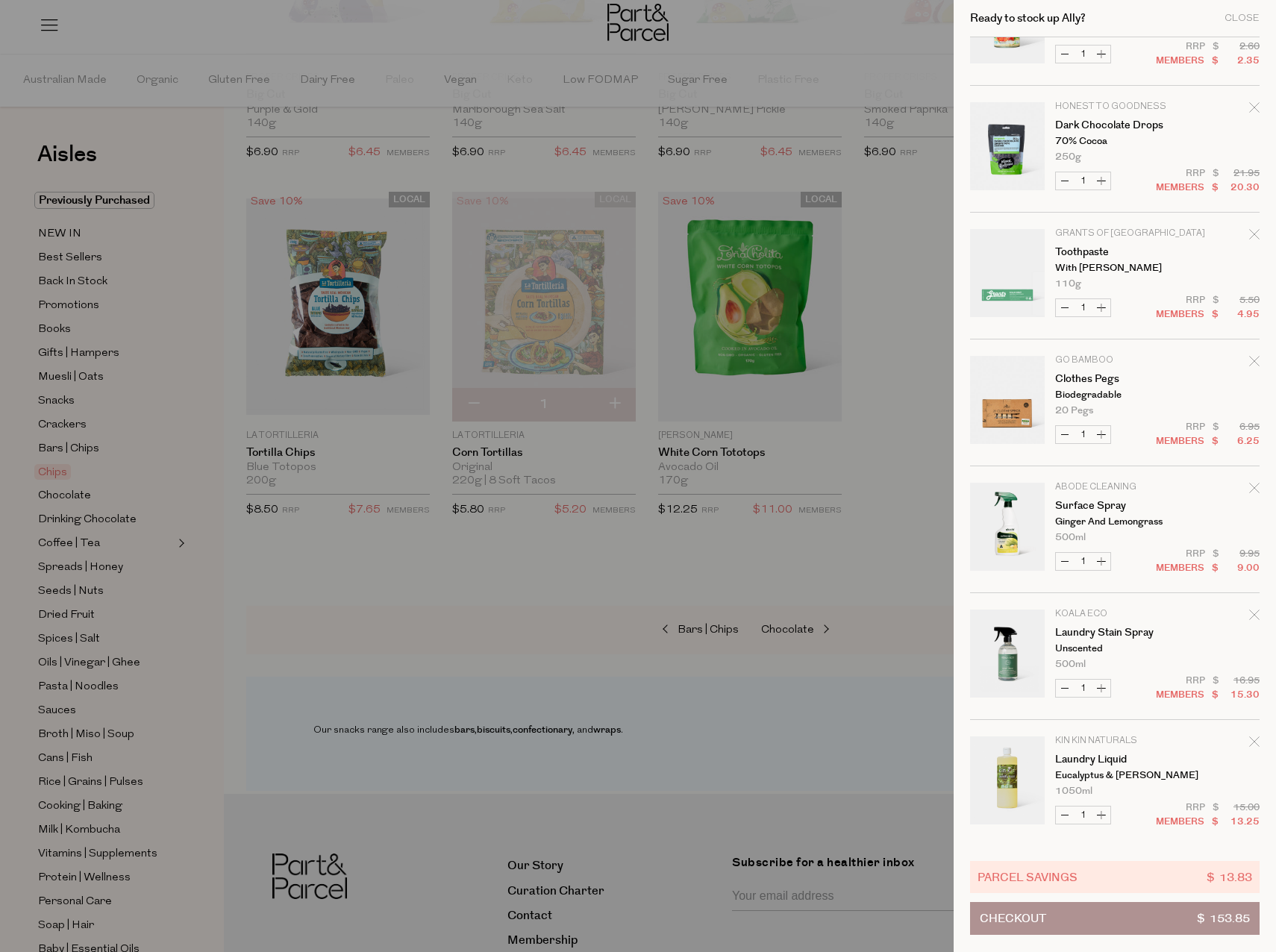
scroll to position [1731, 0]
click at [1028, 921] on span "Checkout" at bounding box center [1013, 918] width 66 height 31
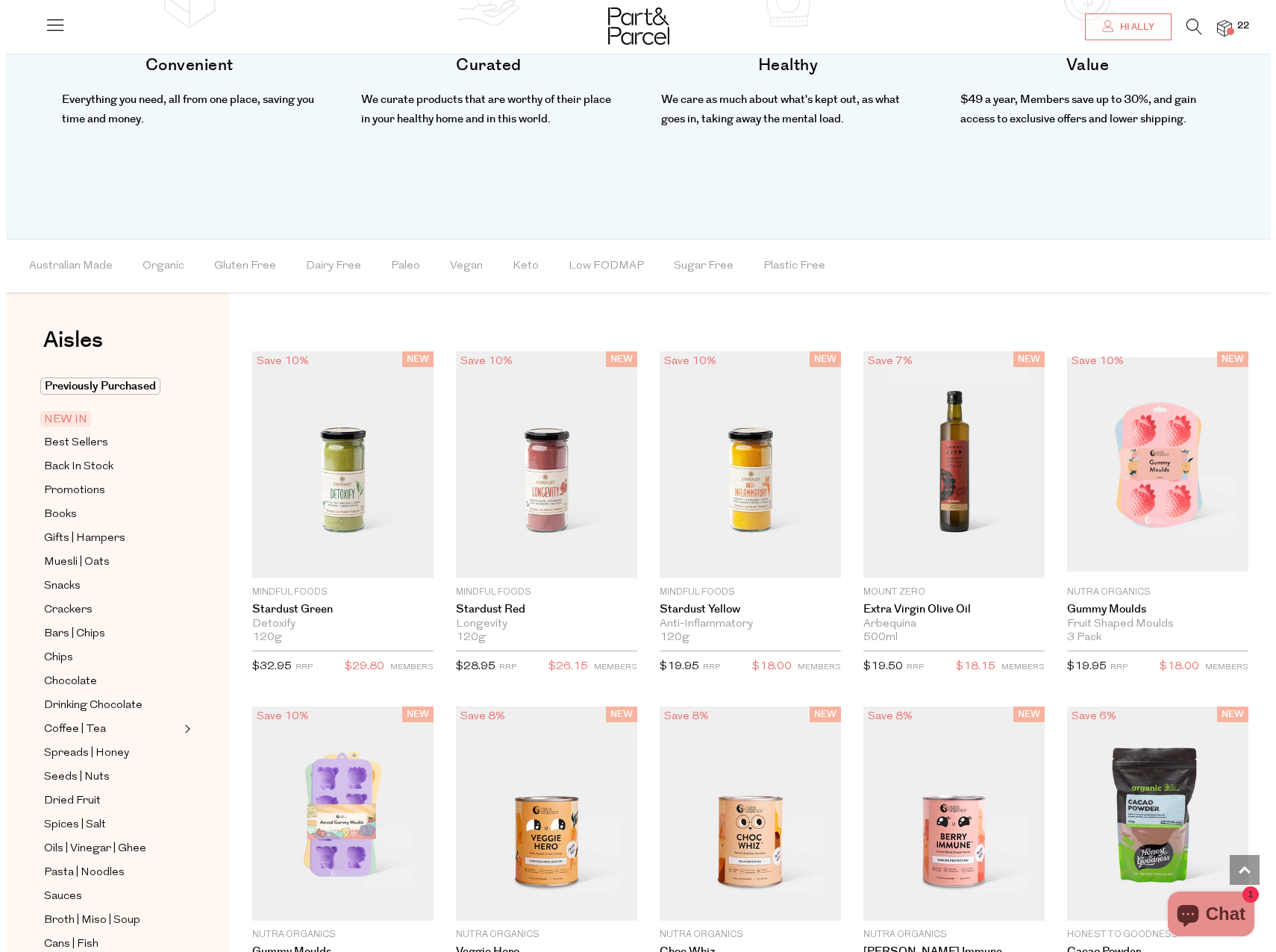
scroll to position [1268, 0]
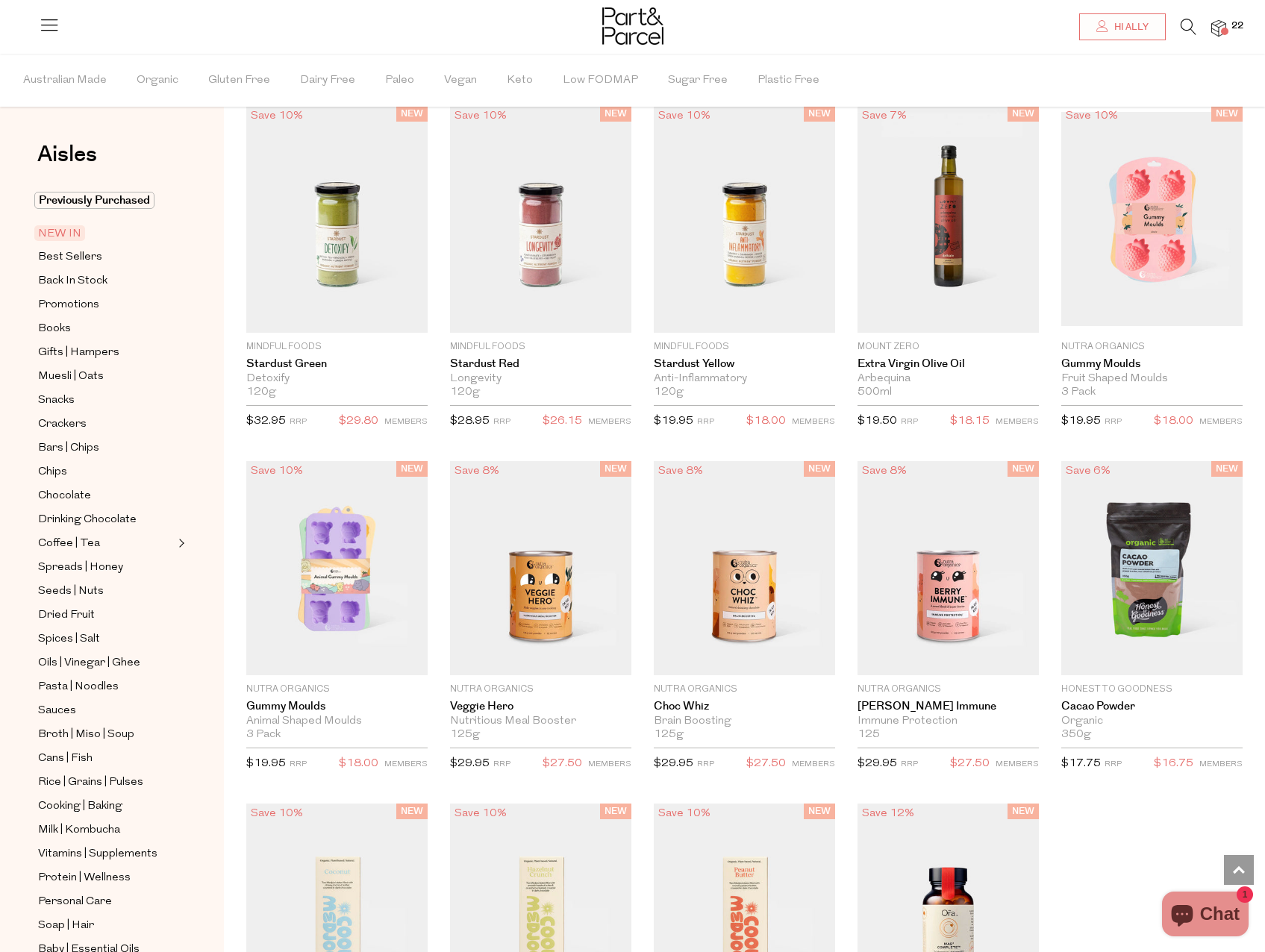
click at [1215, 23] on img at bounding box center [1219, 28] width 15 height 17
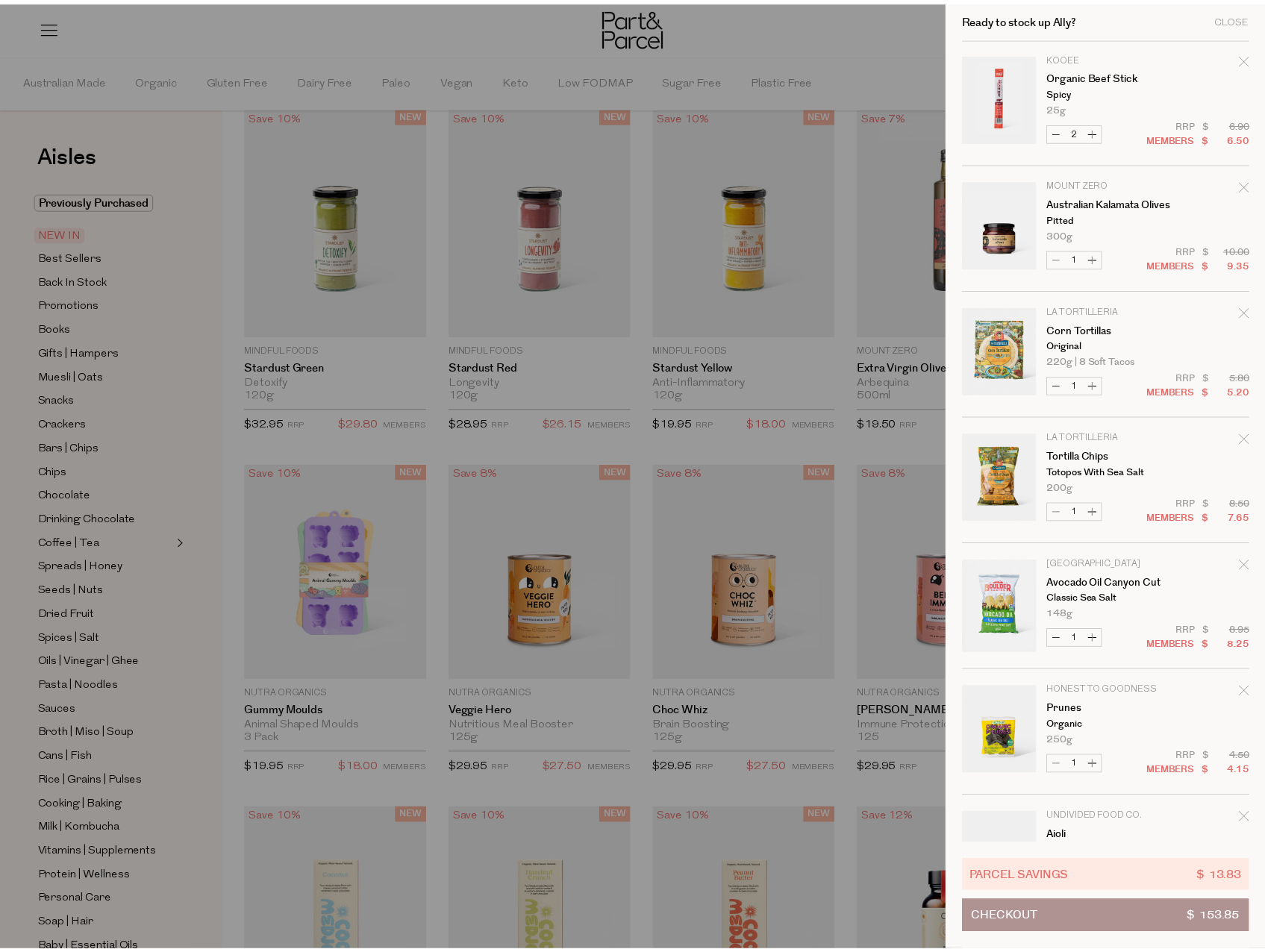
scroll to position [0, 0]
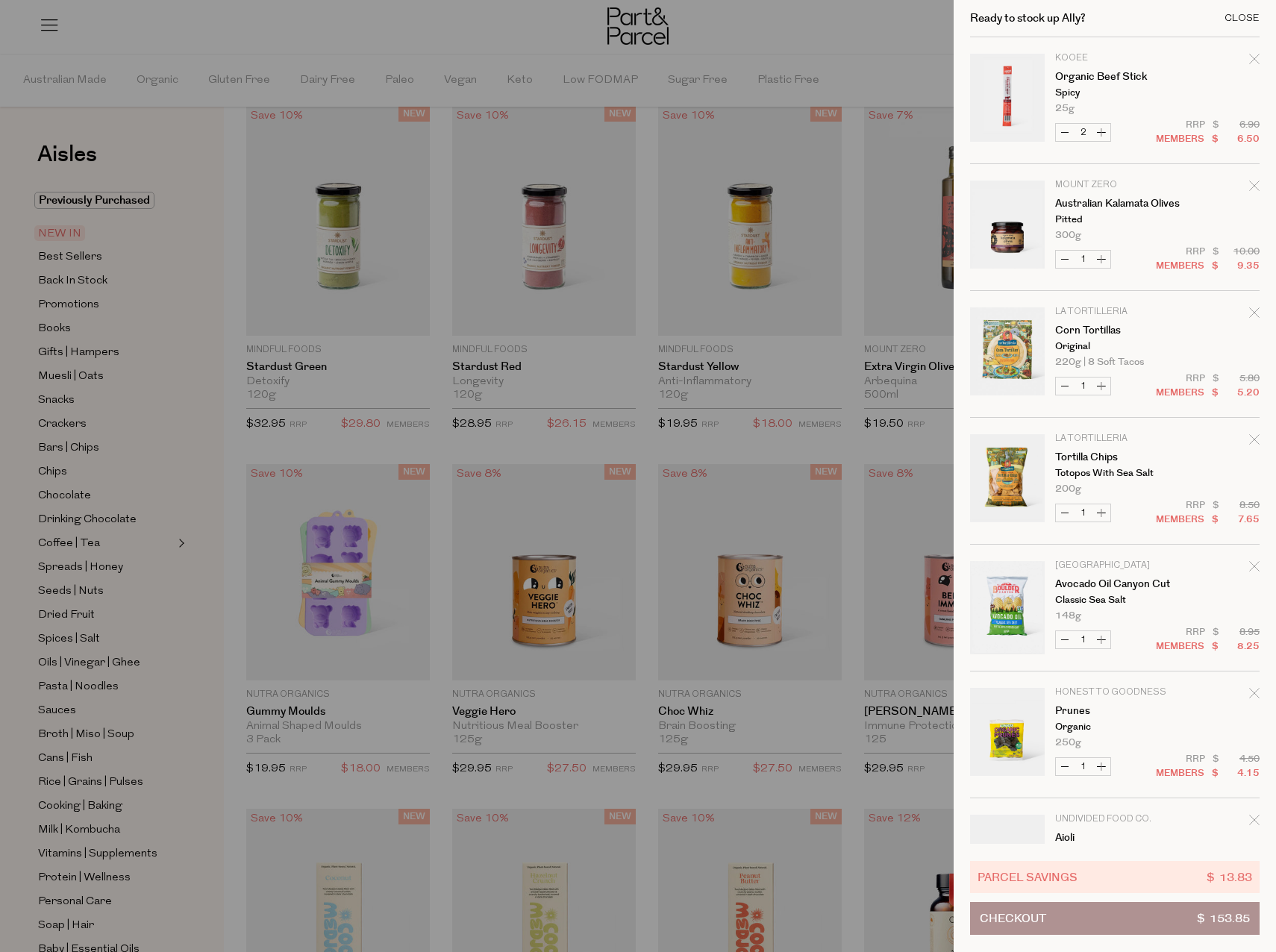
click at [1243, 14] on div "Close" at bounding box center [1242, 18] width 35 height 9
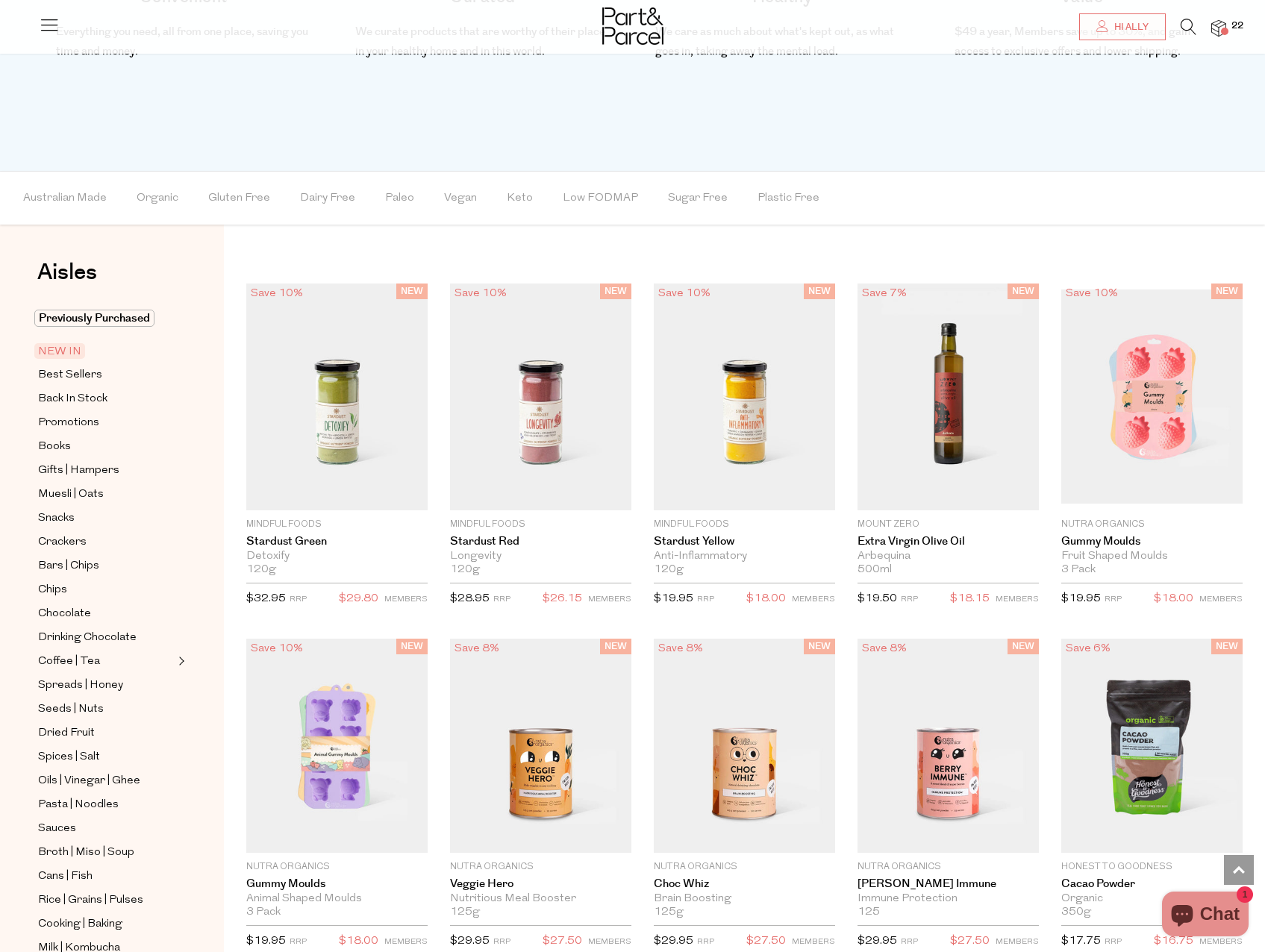
scroll to position [820, 0]
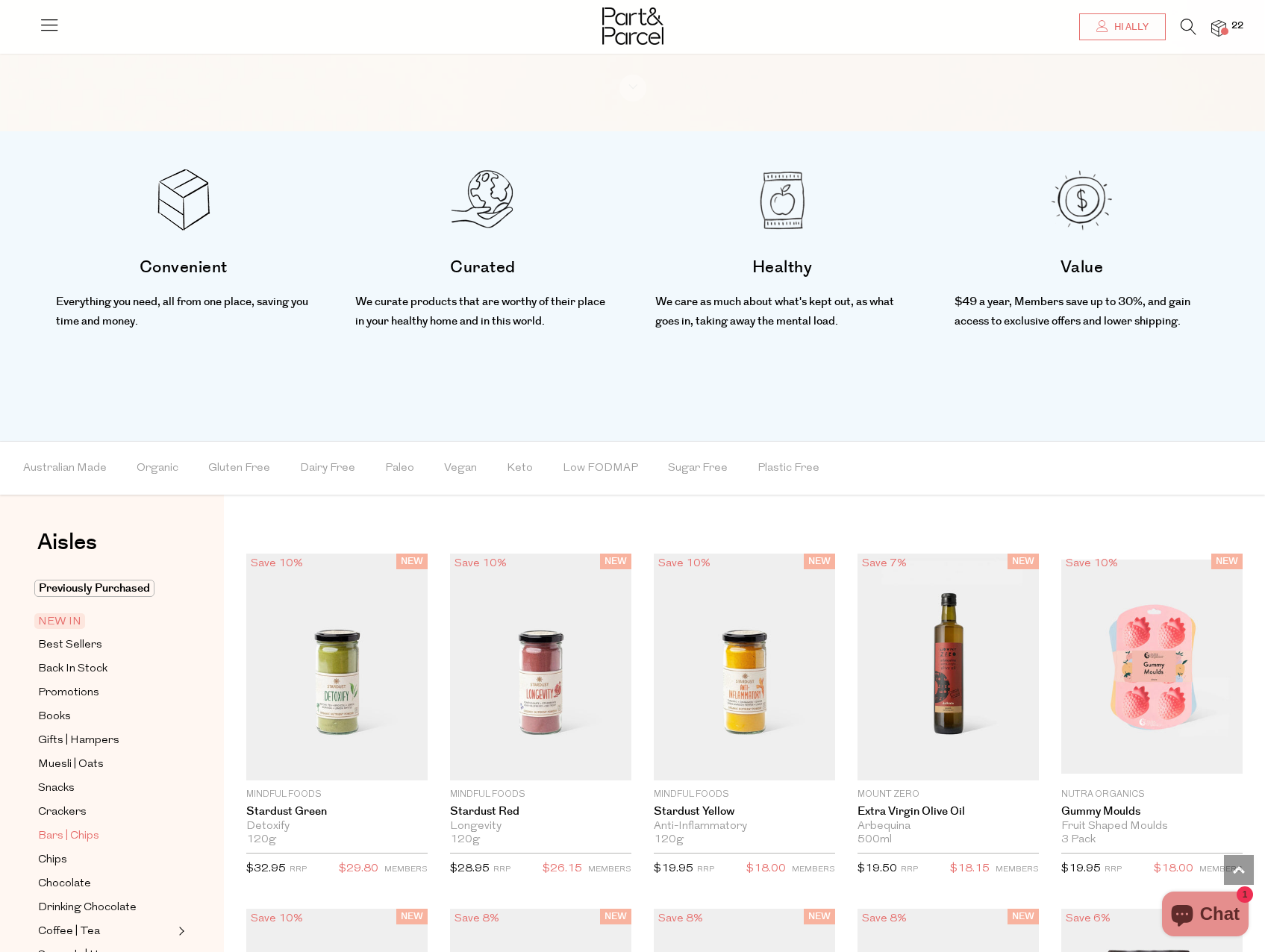
click at [63, 828] on span "Bars | Chips" at bounding box center [68, 836] width 62 height 18
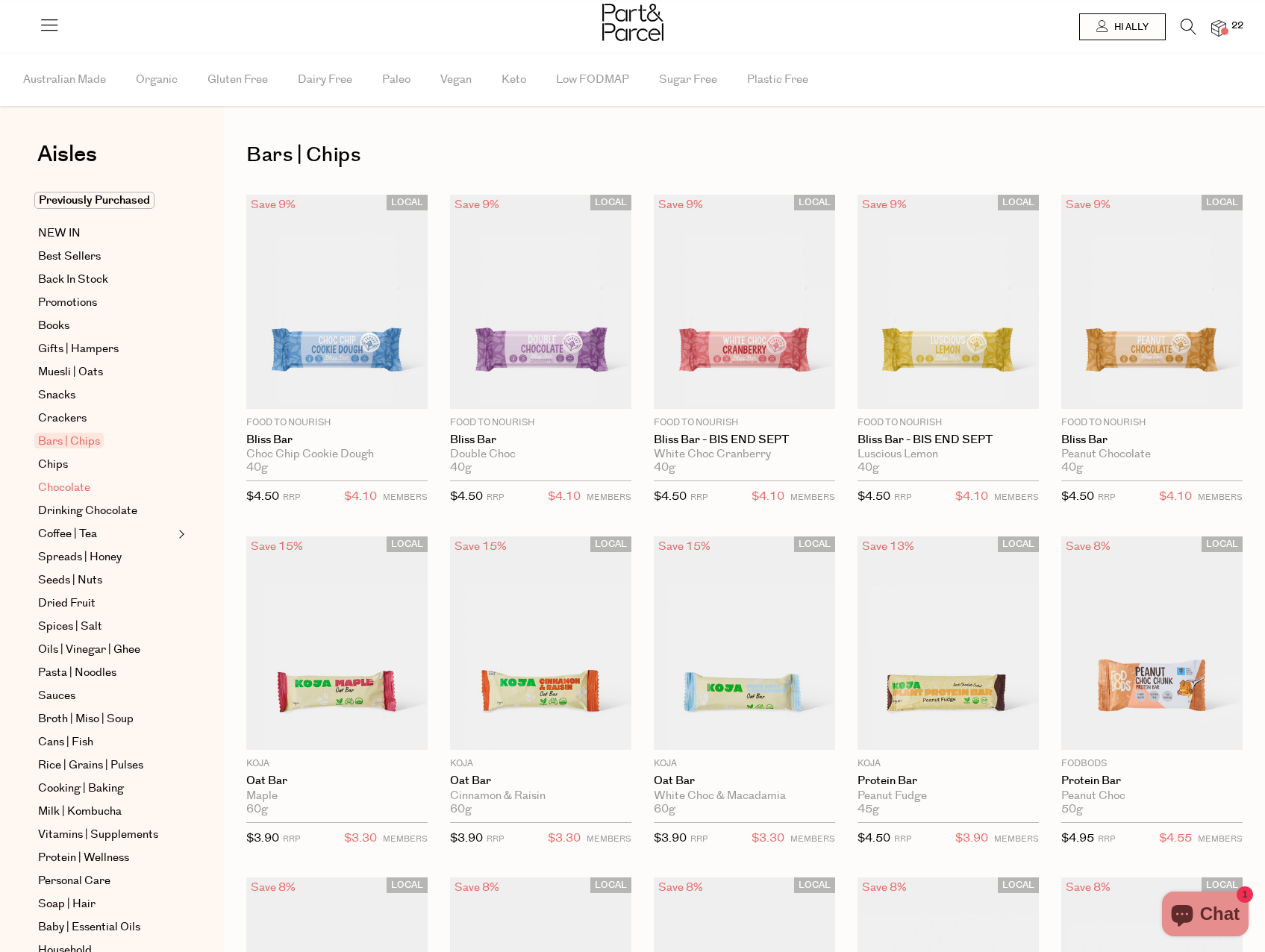
click at [66, 489] on span "Chocolate" at bounding box center [63, 488] width 52 height 18
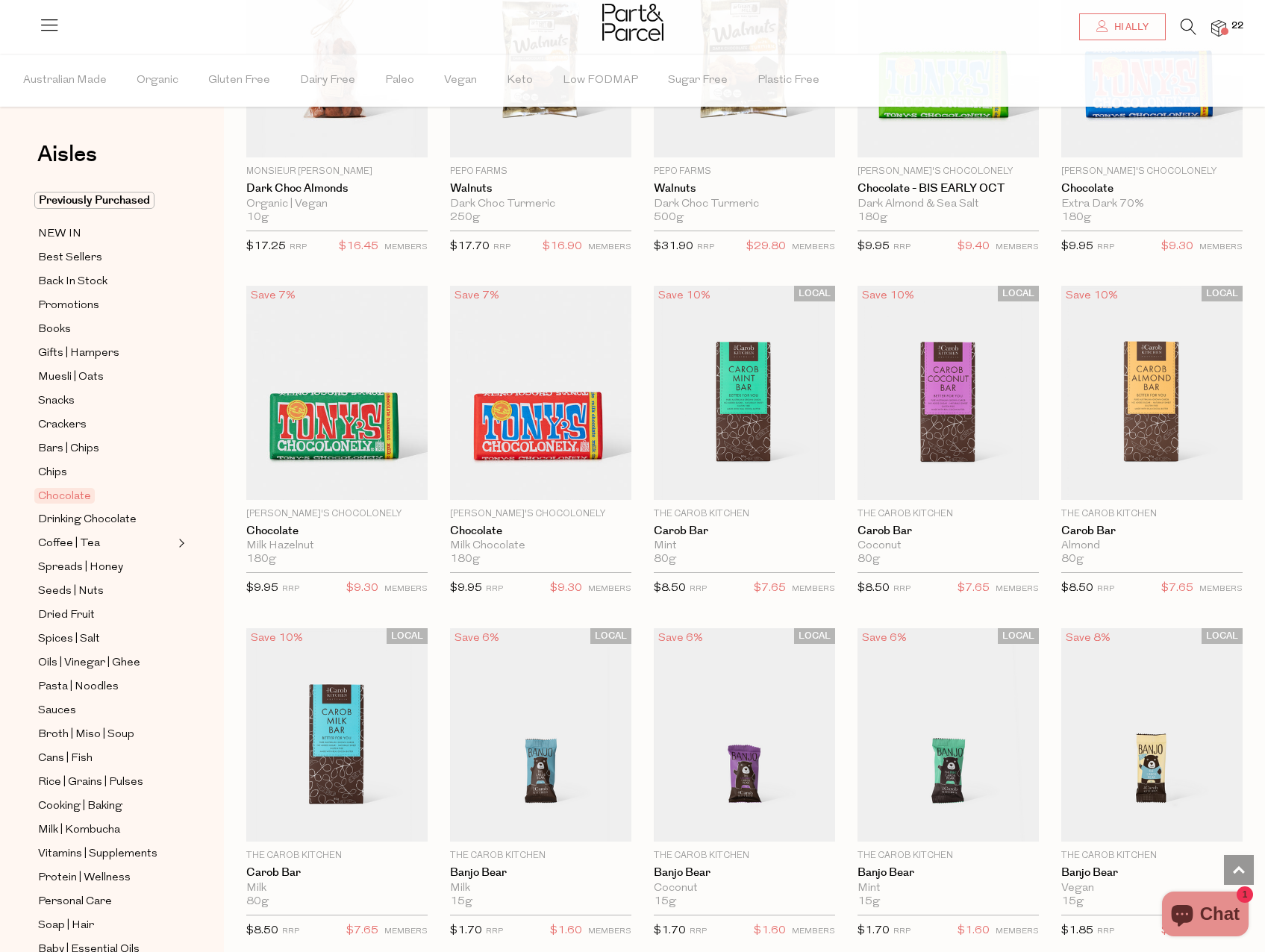
scroll to position [2686, 0]
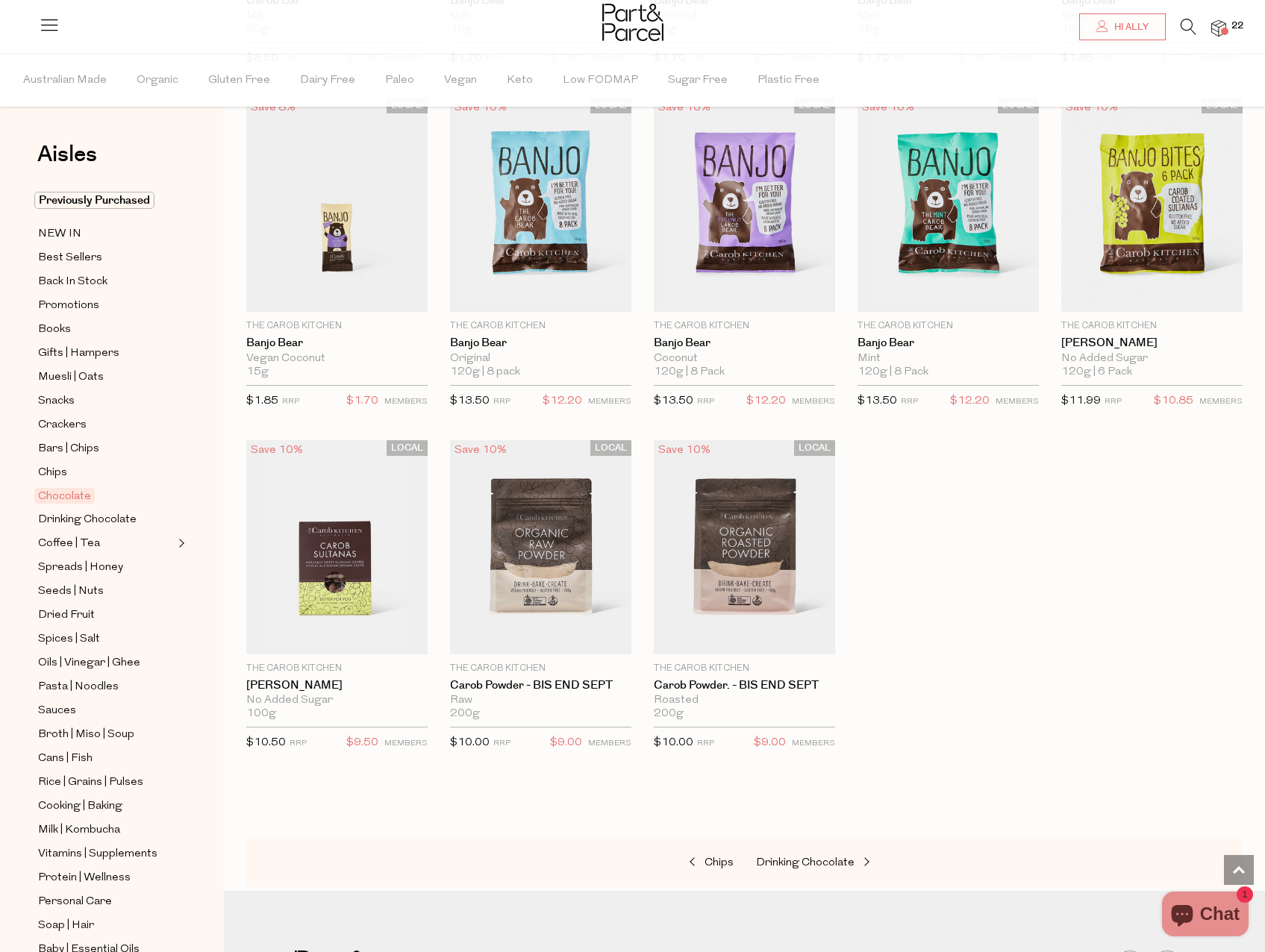
scroll to position [3731, 0]
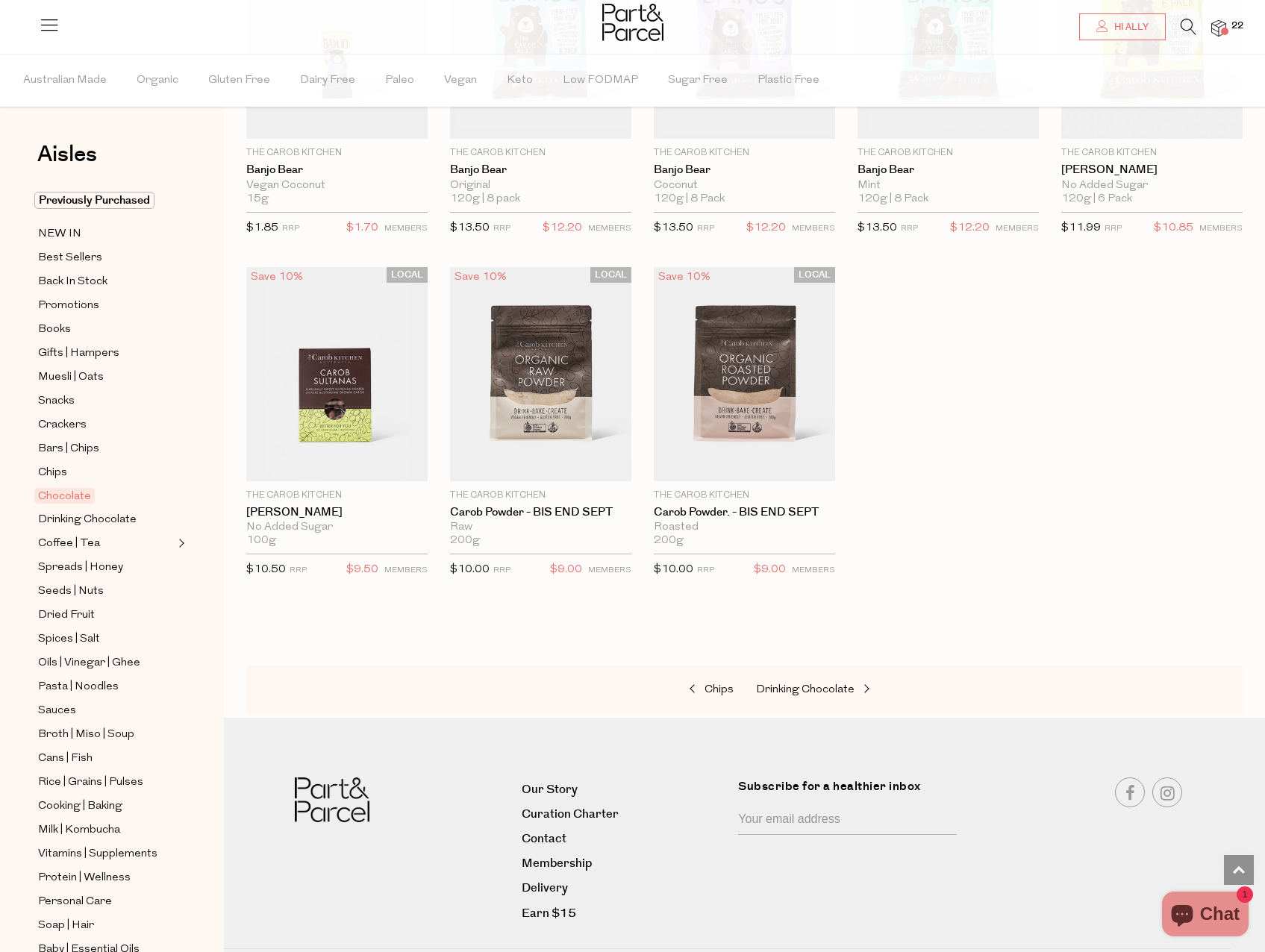
click at [1219, 27] on img at bounding box center [1219, 28] width 15 height 17
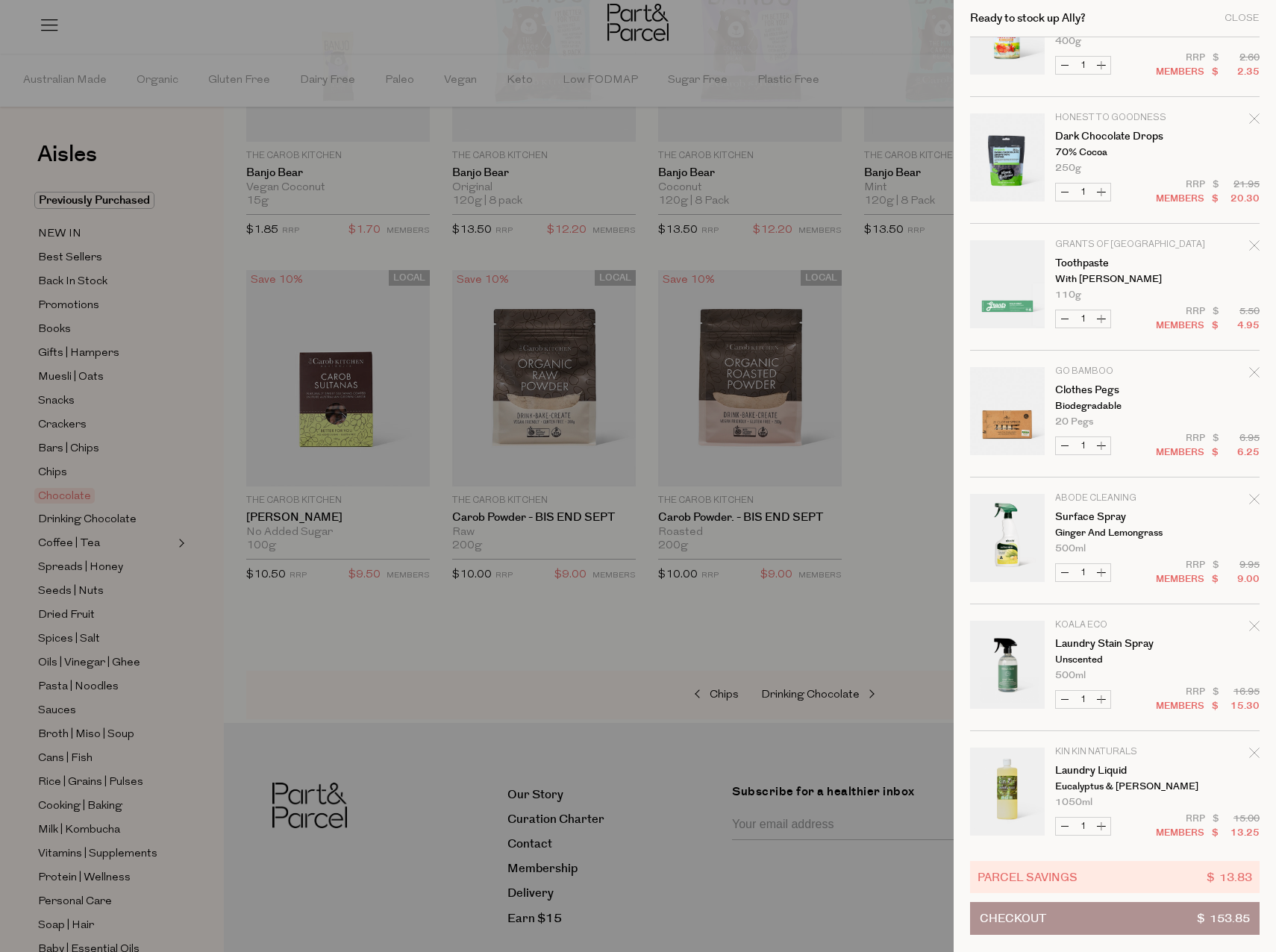
scroll to position [1731, 0]
